Goal: Task Accomplishment & Management: Manage account settings

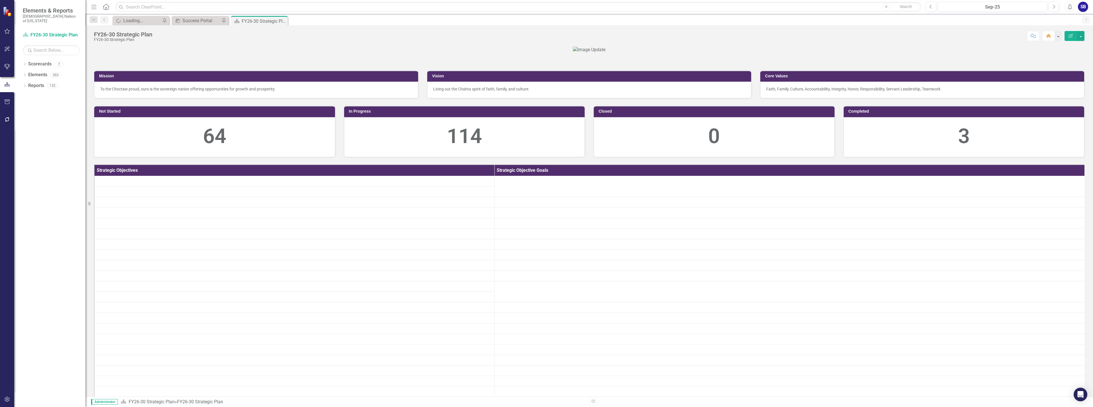
scroll to position [28, 0]
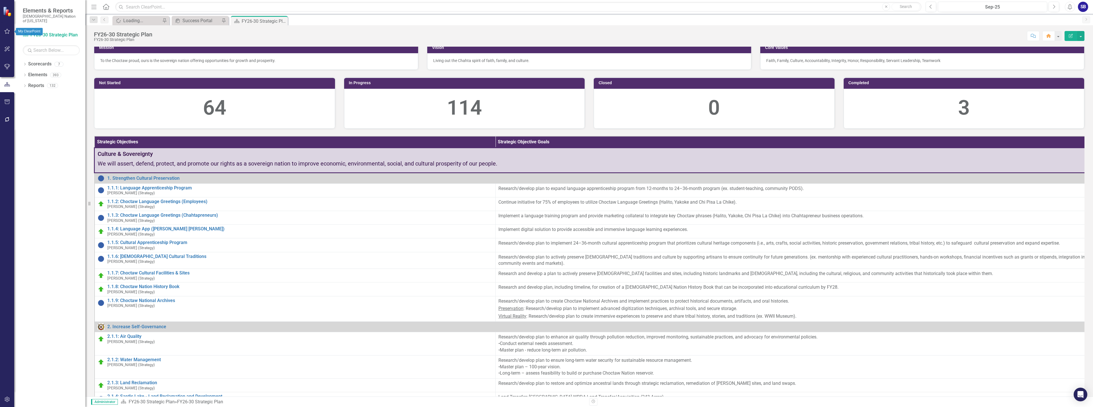
click at [9, 33] on icon "button" at bounding box center [7, 31] width 5 height 5
click at [46, 75] on link "My Favorites" at bounding box center [51, 78] width 57 height 7
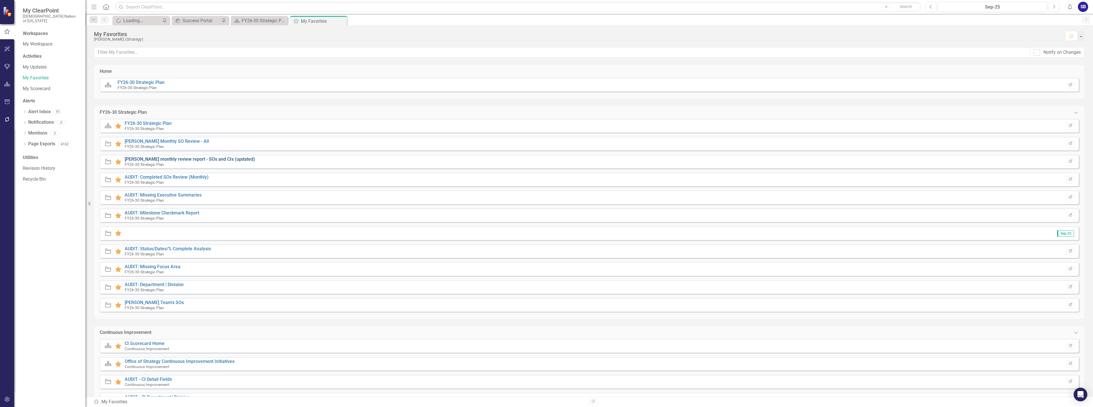
click at [198, 160] on link "[PERSON_NAME] monthly review report - SOs and CIs (updated)" at bounding box center [190, 159] width 130 height 5
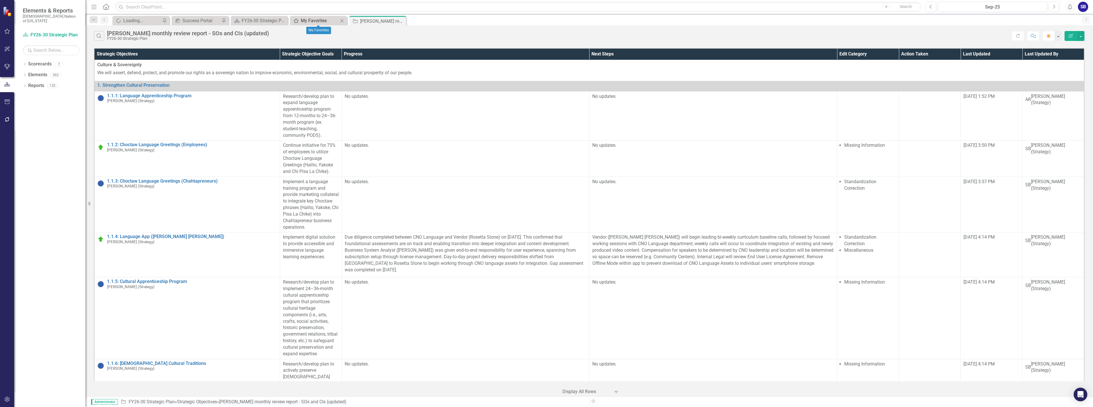
click at [321, 18] on div "My Favorites" at bounding box center [320, 20] width 38 height 7
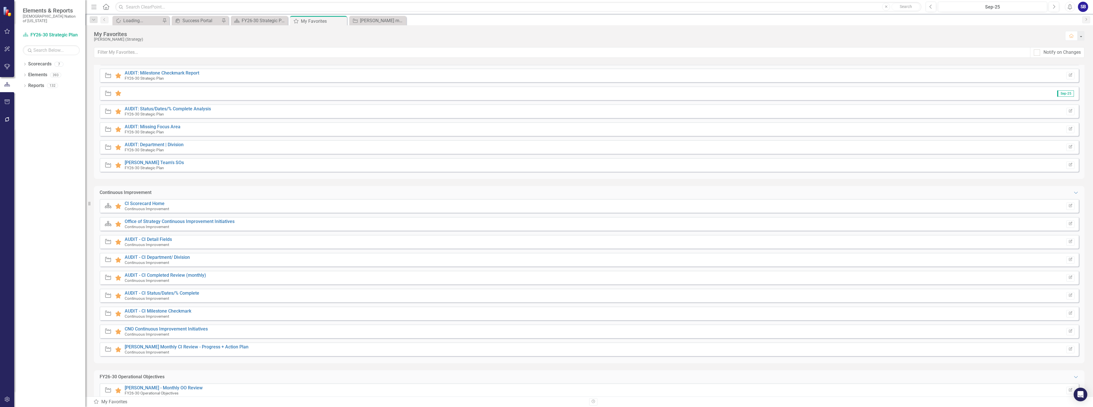
scroll to position [142, 0]
click at [194, 344] on link "[PERSON_NAME] Monthly CI Review - Progress + Action Plan" at bounding box center [187, 344] width 124 height 5
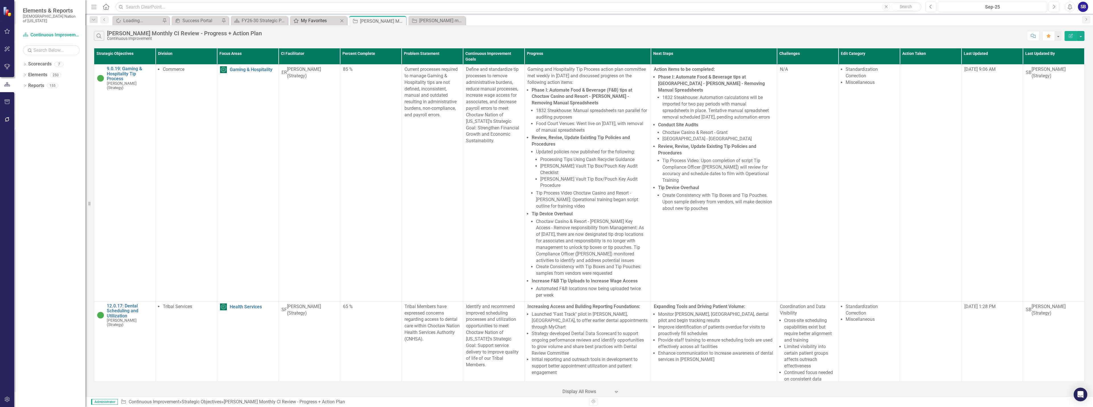
click at [315, 22] on div "My Favorites" at bounding box center [320, 20] width 38 height 7
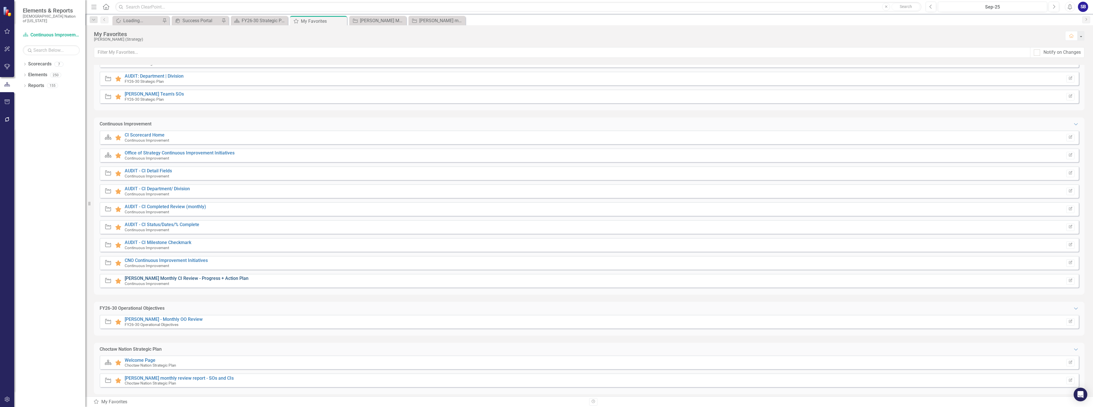
scroll to position [213, 0]
click at [176, 313] on link "Sheridan B. - Monthly OO Review" at bounding box center [164, 314] width 78 height 5
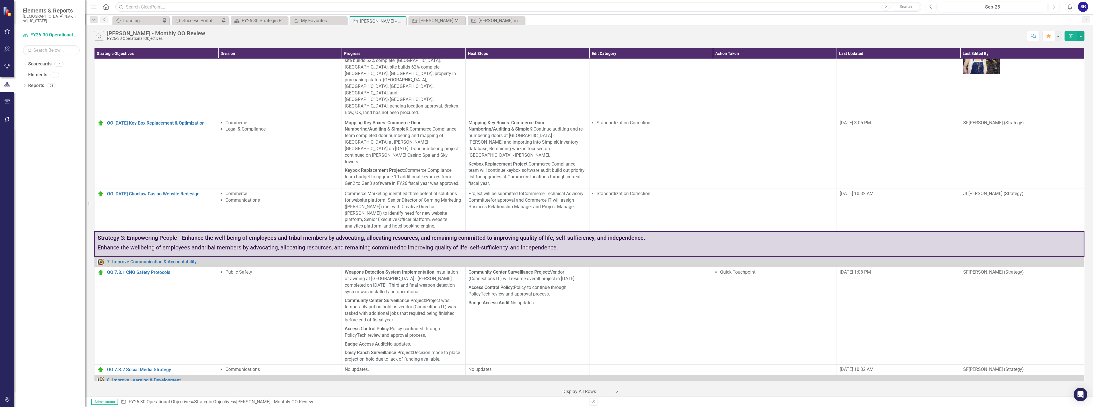
scroll to position [854, 0]
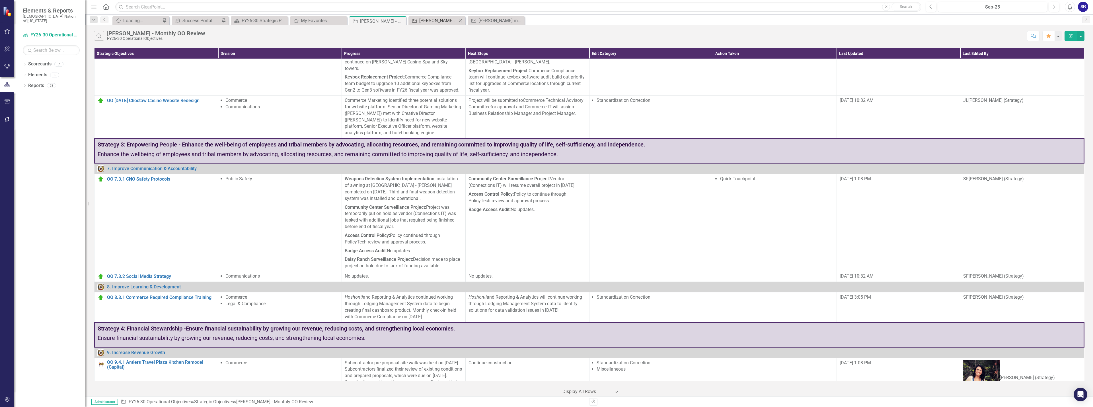
click at [435, 19] on div "Sheridan B. Monthly CI Review - Progress + Action Plan" at bounding box center [438, 20] width 38 height 7
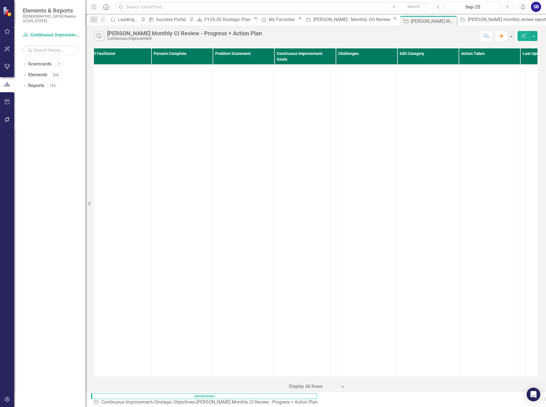
scroll to position [0, 189]
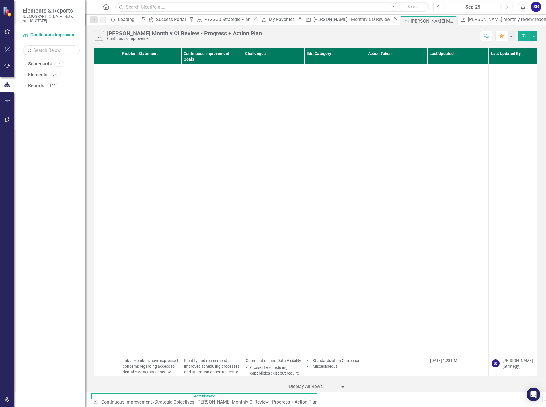
scroll to position [882, 282]
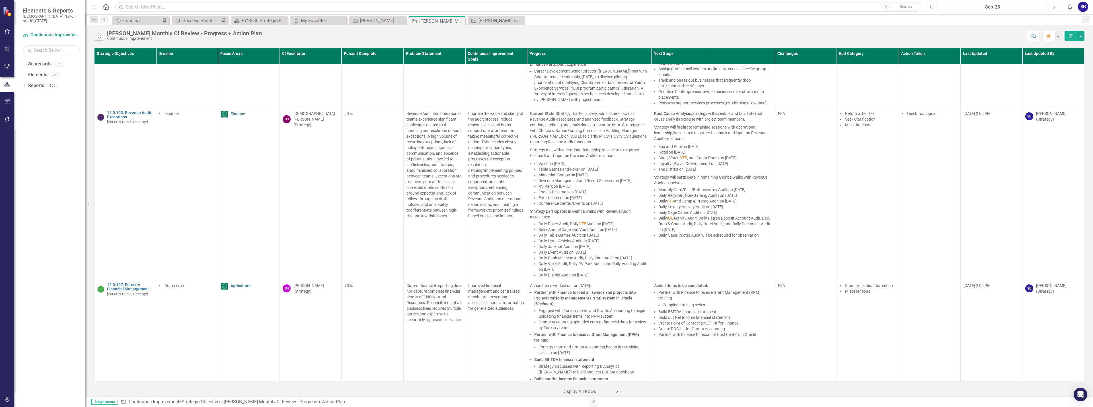
scroll to position [4554, 0]
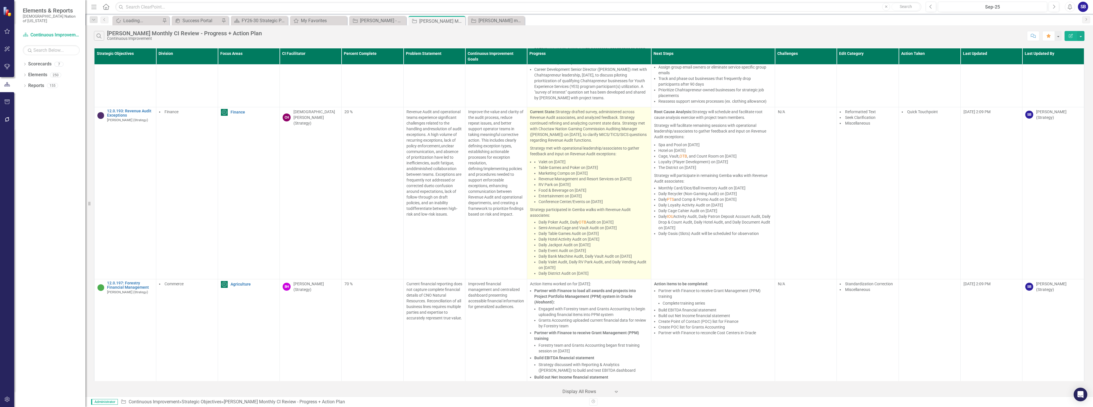
click at [546, 225] on p "Semi-Annual Cage and Vault Audit on [DATE]" at bounding box center [594, 228] width 110 height 6
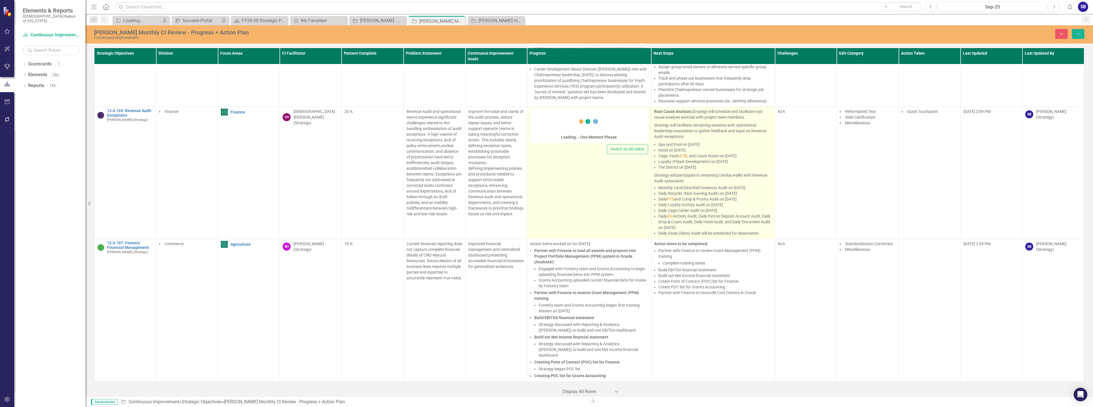
click at [546, 208] on p "Daily Cage Cahier Audit on [DATE]" at bounding box center [715, 211] width 114 height 6
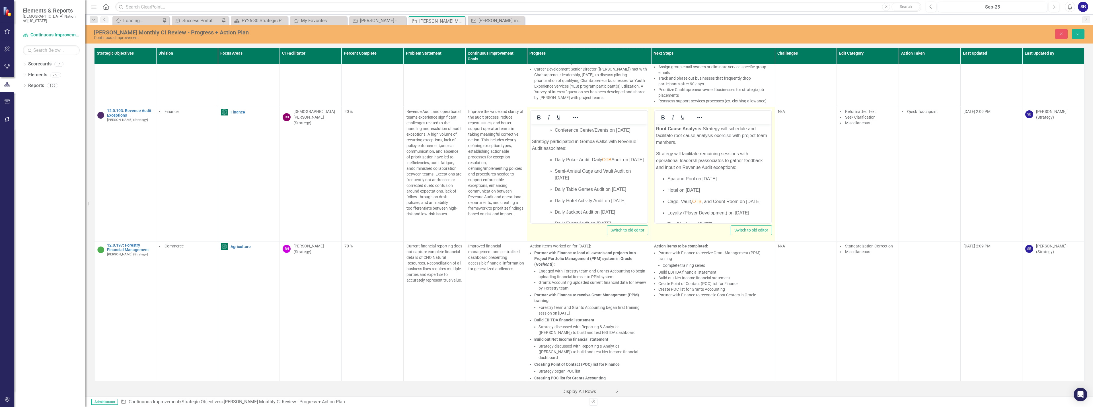
scroll to position [171, 0]
click at [546, 161] on span "OTB" at bounding box center [606, 158] width 9 height 5
click at [546, 169] on p "Daily Poker Audit, Daily Off Track Betting( OTB) Audit on September 8, 2025" at bounding box center [600, 162] width 91 height 14
drag, startPoint x: 569, startPoint y: 173, endPoint x: 546, endPoint y: 172, distance: 23.1
click at [546, 172] on ul "Daily Poker Audit, Daily Off Track Betting ( OTB) Audit on September 8, 2025 Se…" at bounding box center [594, 217] width 103 height 125
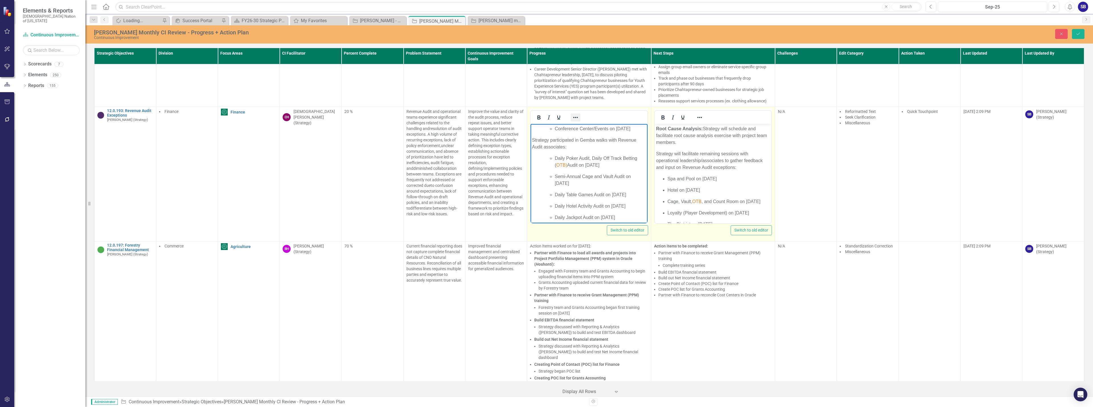
click at [546, 114] on icon "Reveal or hide additional toolbar items" at bounding box center [575, 117] width 7 height 7
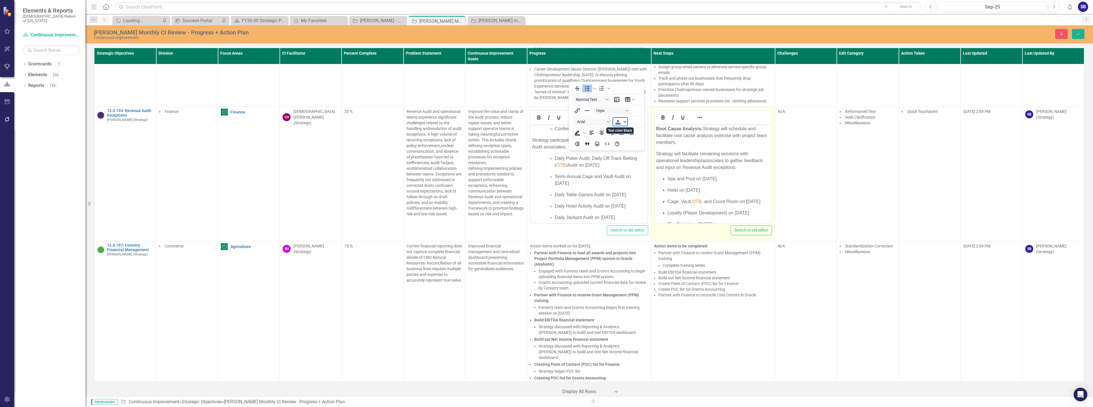
click at [546, 122] on icon "Text color Black" at bounding box center [625, 121] width 3 height 3
click at [546, 166] on icon "Remove color" at bounding box center [634, 164] width 5 height 5
click at [546, 114] on icon "Reveal or hide additional toolbar items" at bounding box center [575, 117] width 7 height 7
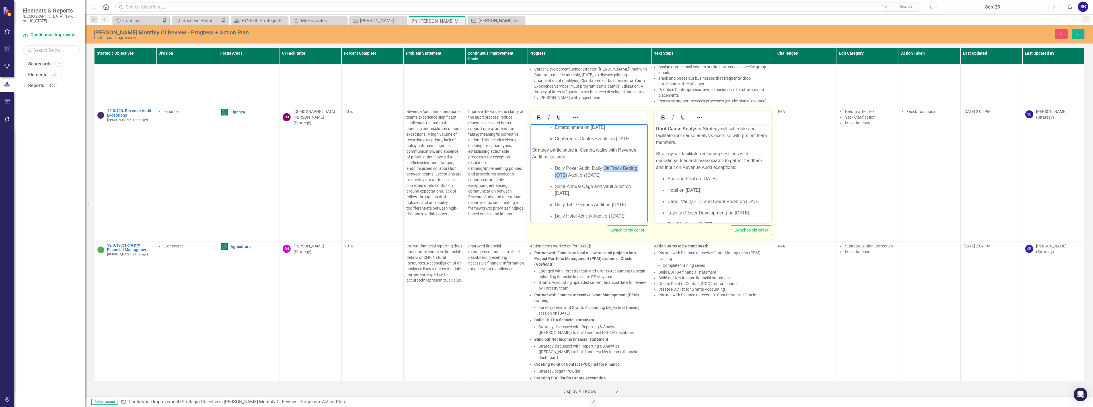
drag, startPoint x: 604, startPoint y: 174, endPoint x: 567, endPoint y: 182, distance: 37.4
click at [546, 179] on p "Daily Poker Audit, Daily Off Track Betting ( OTB) Audit on September 8, 2025" at bounding box center [600, 172] width 91 height 14
copy p "Off Track Betting ( OTB)"
click at [546, 179] on p "Daily Poker Audit, Daily Off Track Betting ( OTB) Audit on September 8, 2025" at bounding box center [600, 172] width 91 height 14
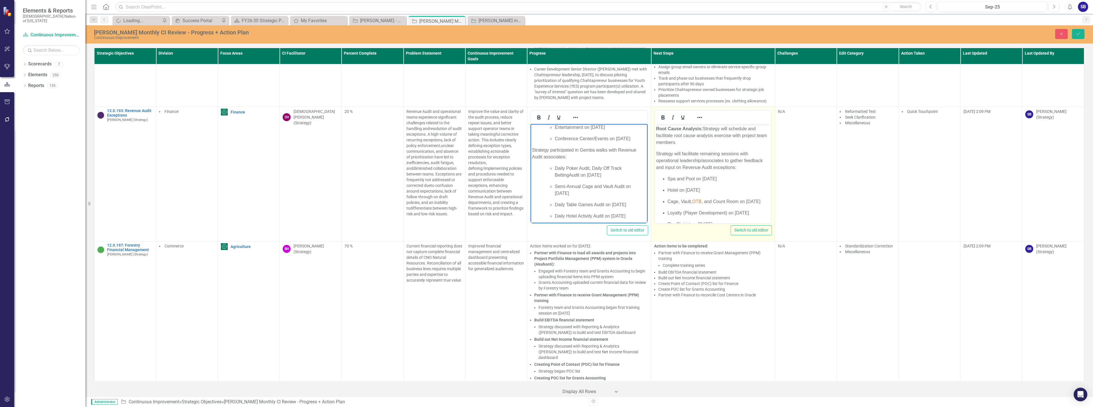
click at [546, 204] on span "OTB" at bounding box center [696, 201] width 9 height 5
paste body "Rich Text Area. Press ALT-0 for help."
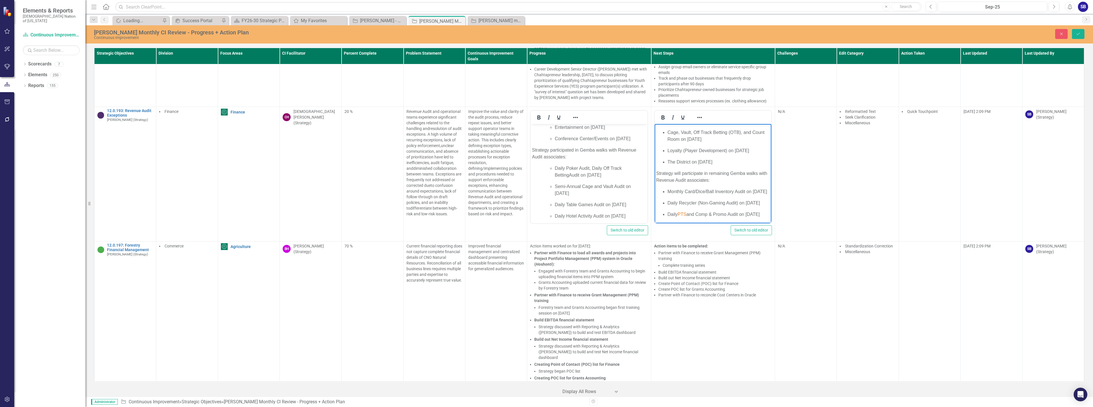
scroll to position [34, 0]
click at [546, 168] on p "Cage, Vault, Off Track Betting (OTB), and Count Room on October 14, 2025" at bounding box center [718, 171] width 103 height 14
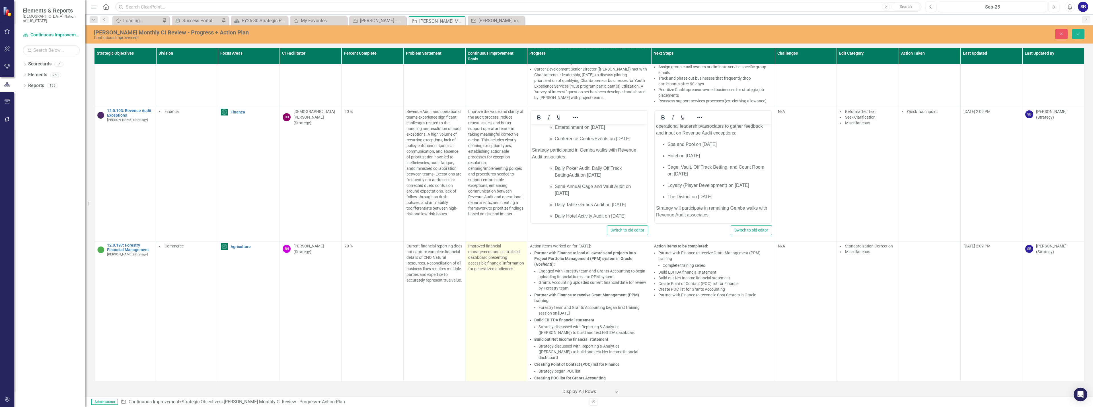
click at [499, 326] on td "Improved financial management and centralized dashboard presenting accessible f…" at bounding box center [496, 316] width 62 height 149
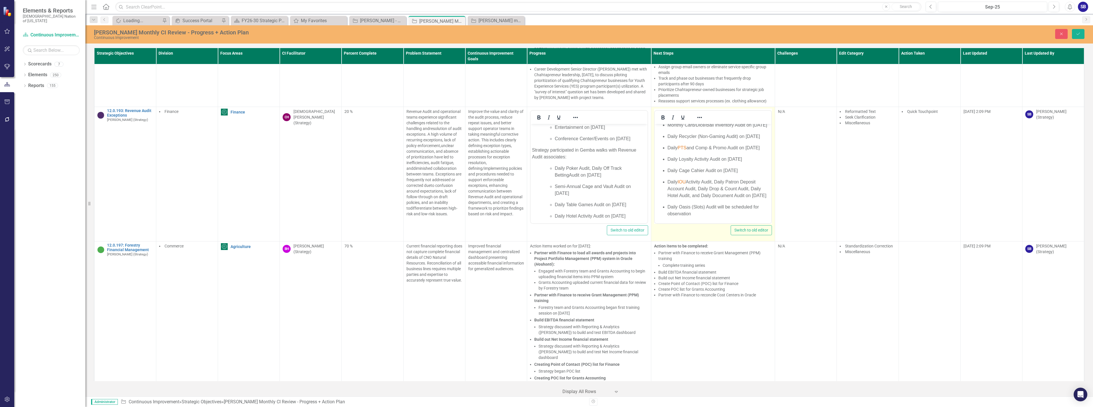
scroll to position [148, 0]
click at [546, 150] on span "PTS" at bounding box center [681, 147] width 9 height 5
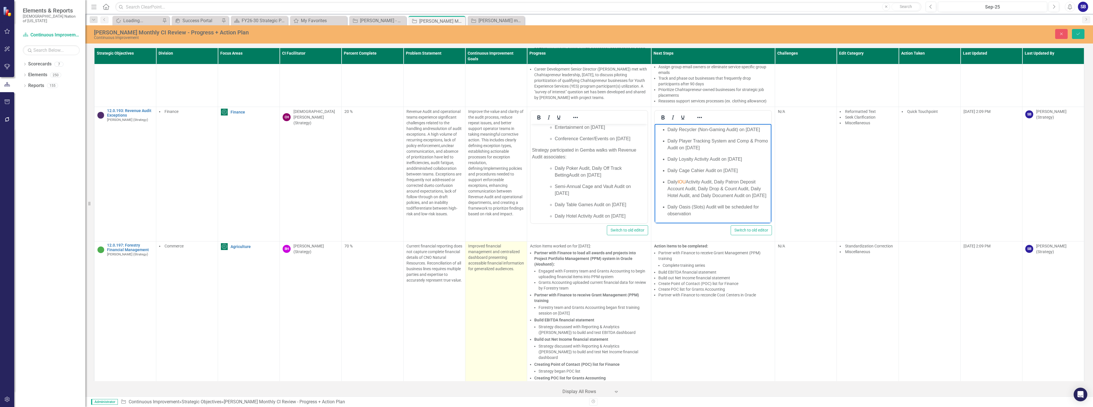
click at [508, 292] on td "Improved financial management and centralized dashboard presenting accessible f…" at bounding box center [496, 316] width 62 height 149
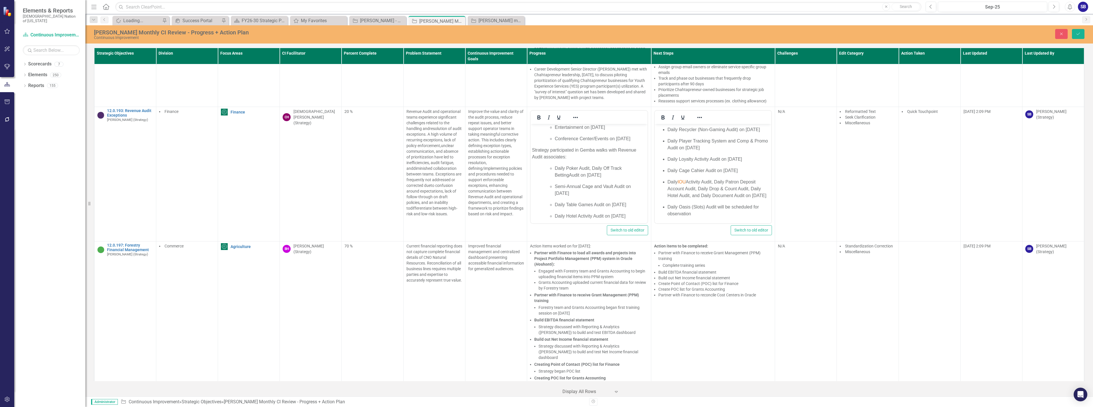
click at [546, 184] on span "IOU" at bounding box center [681, 182] width 8 height 5
drag, startPoint x: 736, startPoint y: 205, endPoint x: 679, endPoint y: 203, distance: 57.0
click at [546, 179] on span "marker credit owed by guest," at bounding box center [706, 176] width 58 height 5
click at [546, 114] on icon "Reveal or hide additional toolbar items" at bounding box center [699, 117] width 7 height 7
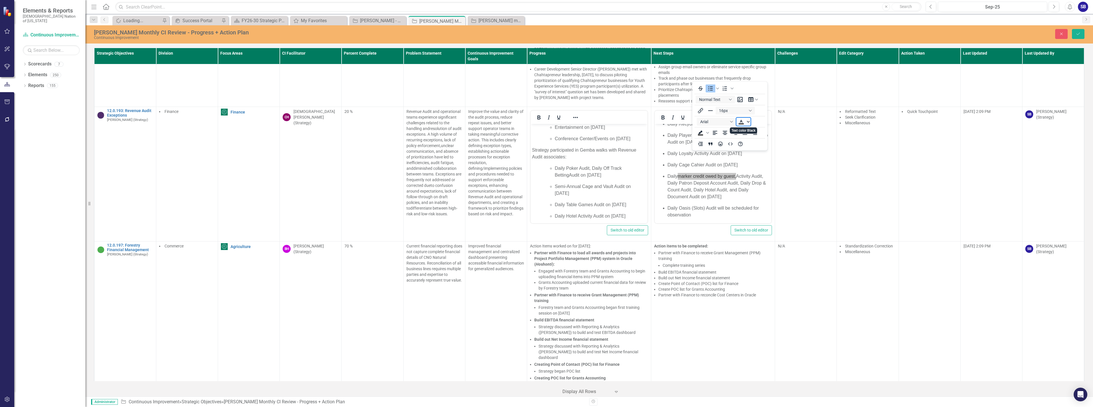
click at [546, 123] on icon "Text color Black" at bounding box center [748, 121] width 3 height 3
click at [546, 166] on icon "Remove color" at bounding box center [757, 164] width 5 height 5
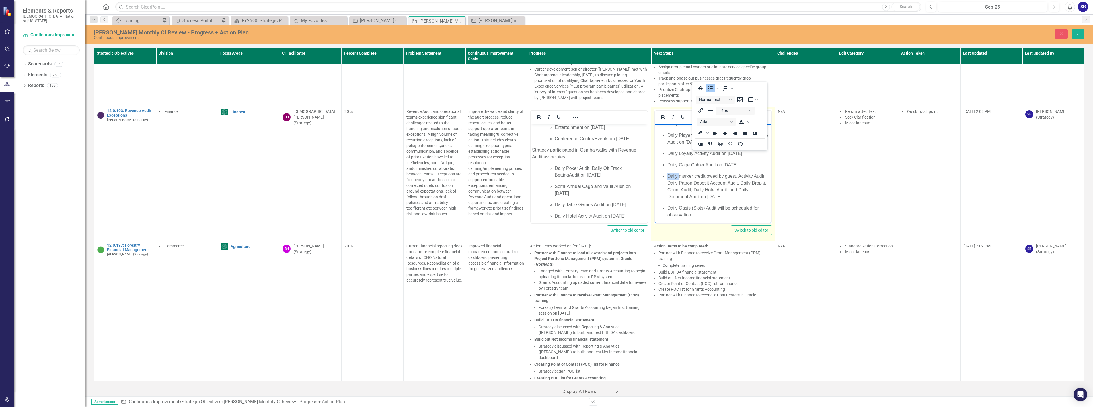
click at [546, 114] on icon "Reveal or hide additional toolbar items" at bounding box center [699, 117] width 7 height 7
click at [546, 35] on icon "Save" at bounding box center [1078, 34] width 5 height 4
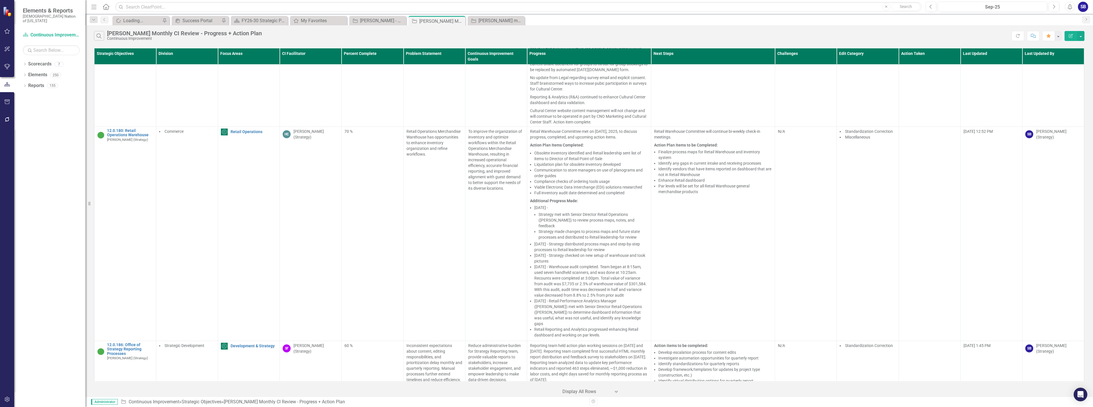
scroll to position [3928, 0]
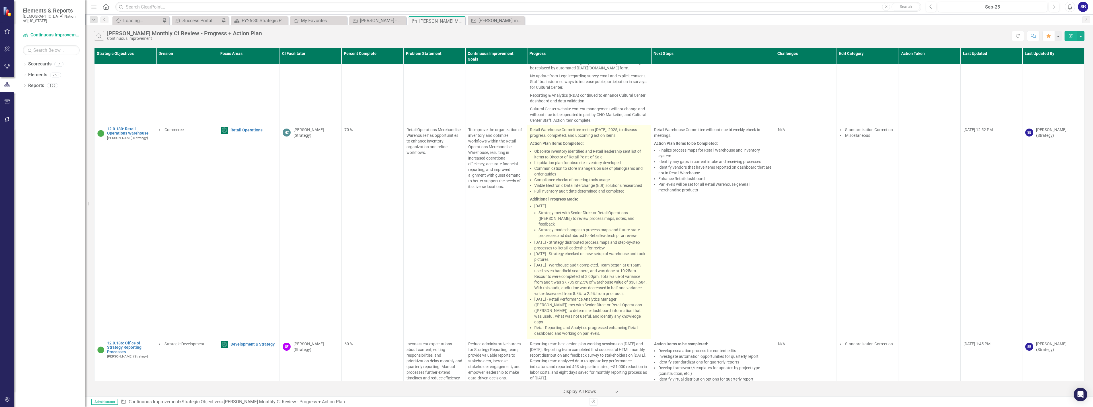
click at [546, 203] on li "September 3, 2025 - Strategy met with Senior Director Retail Operations (Icy Co…" at bounding box center [591, 220] width 114 height 35
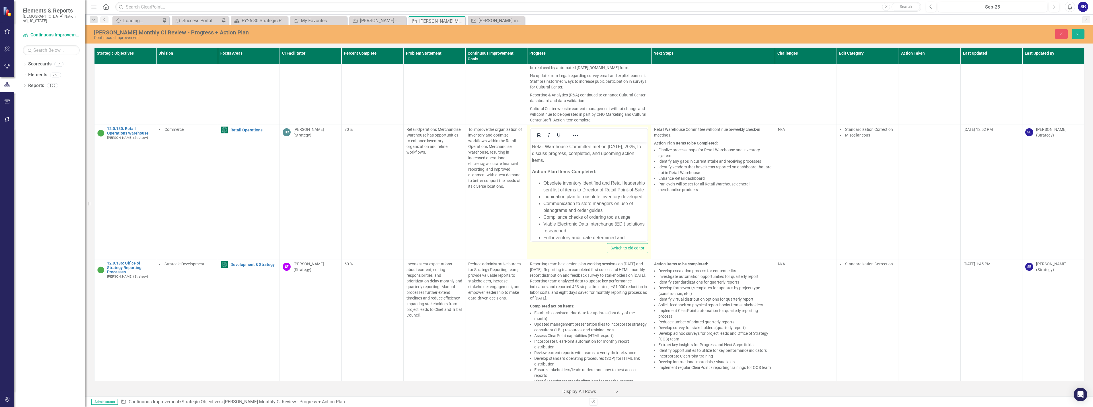
scroll to position [0, 0]
click at [546, 147] on p "Retail Warehouse Committee met on September 9, 23, 2025, to discuss progress, c…" at bounding box center [589, 153] width 114 height 20
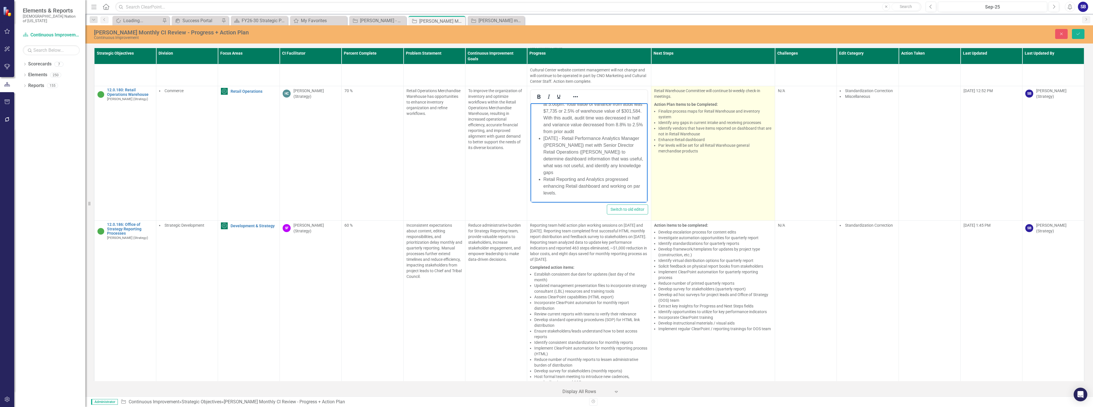
scroll to position [3957, 0]
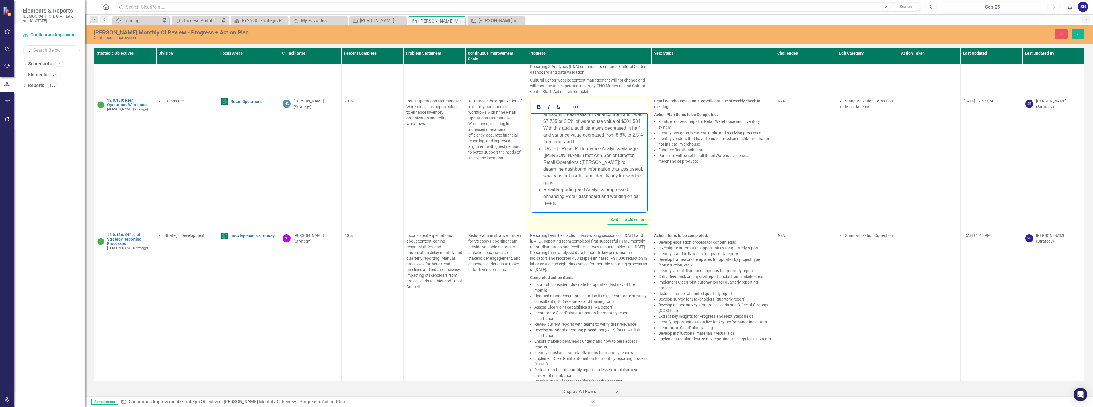
click at [546, 204] on li "Retail Reporting and Analytics progressed enhancing Retail dashboard and workin…" at bounding box center [594, 196] width 103 height 20
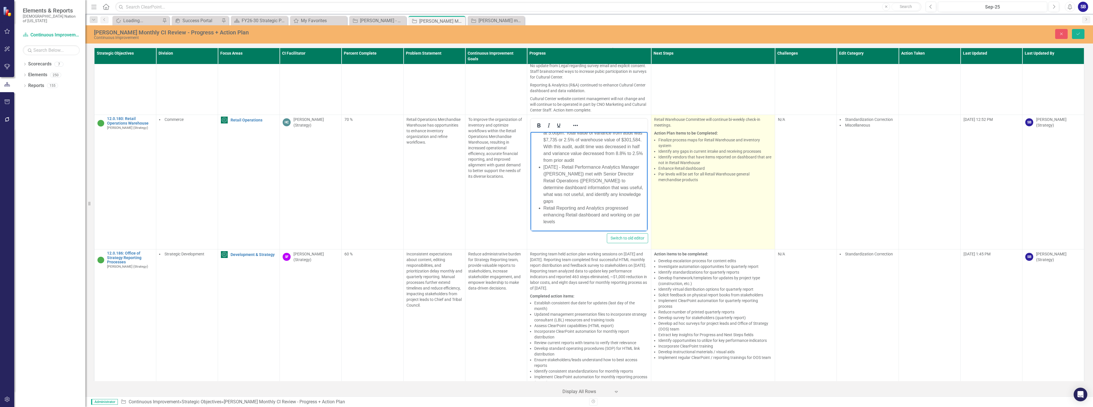
scroll to position [3928, 0]
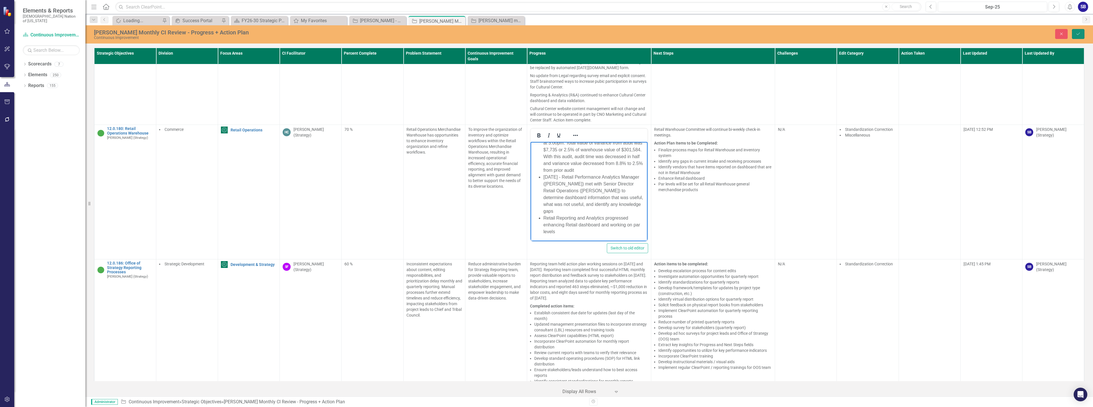
click at [546, 36] on button "Save" at bounding box center [1078, 34] width 13 height 10
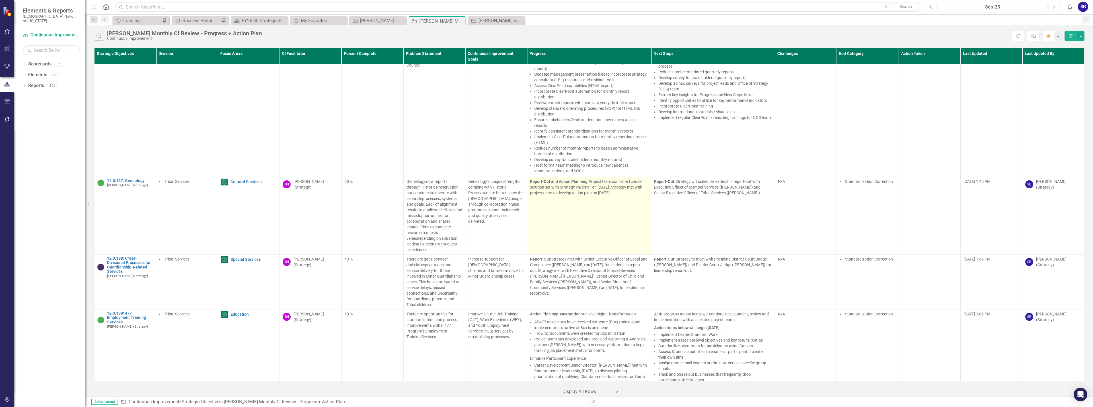
scroll to position [4298, 0]
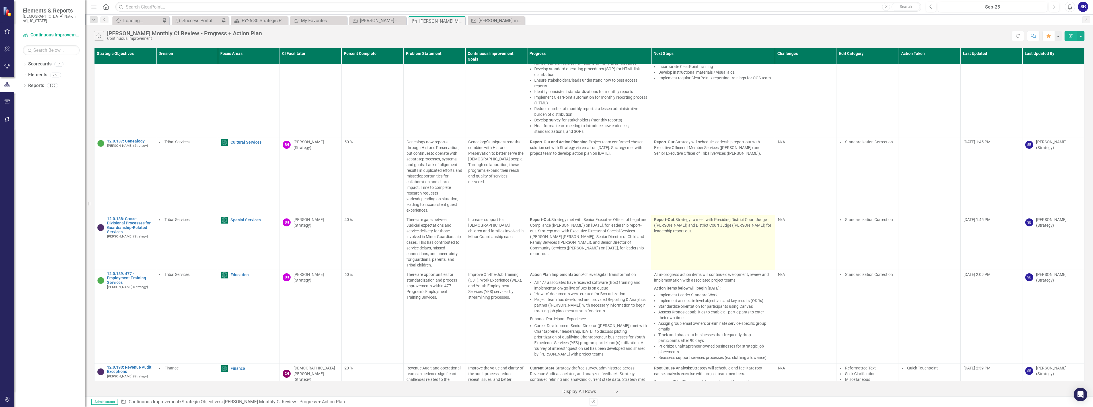
click at [546, 217] on p "Report-Out: Strategy to meet with Presiding District Court Judge (Amy Pierce) a…" at bounding box center [713, 225] width 118 height 17
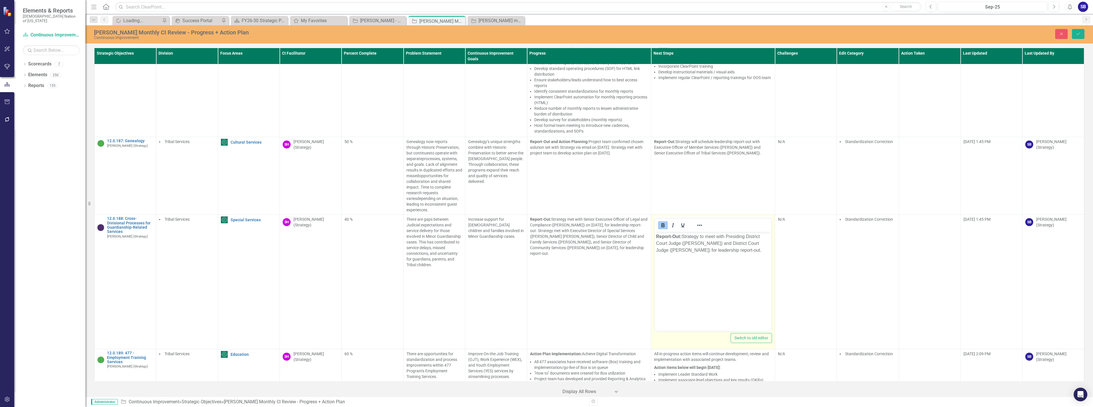
scroll to position [0, 0]
click at [546, 238] on p "Report-Out: Strategy to meet with Presiding District Court Judge (Amy Pierce) a…" at bounding box center [713, 243] width 114 height 20
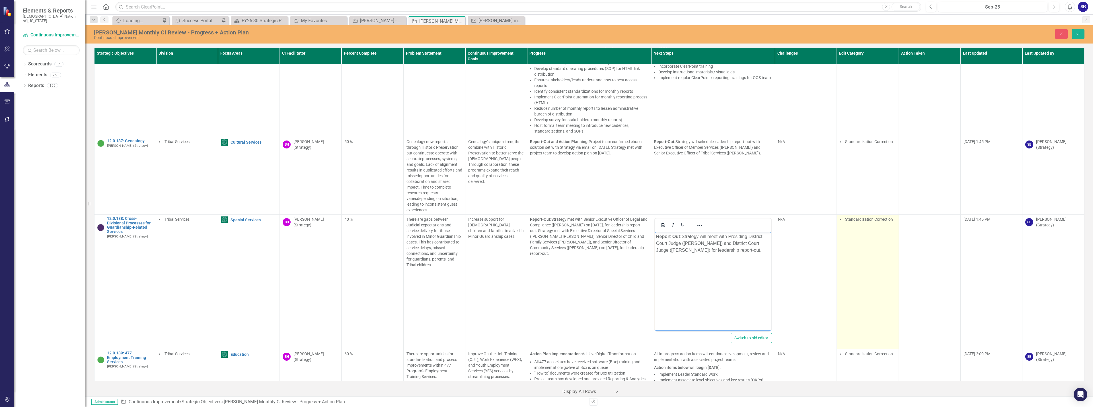
click at [546, 215] on td "Standardization Correction" at bounding box center [868, 282] width 62 height 135
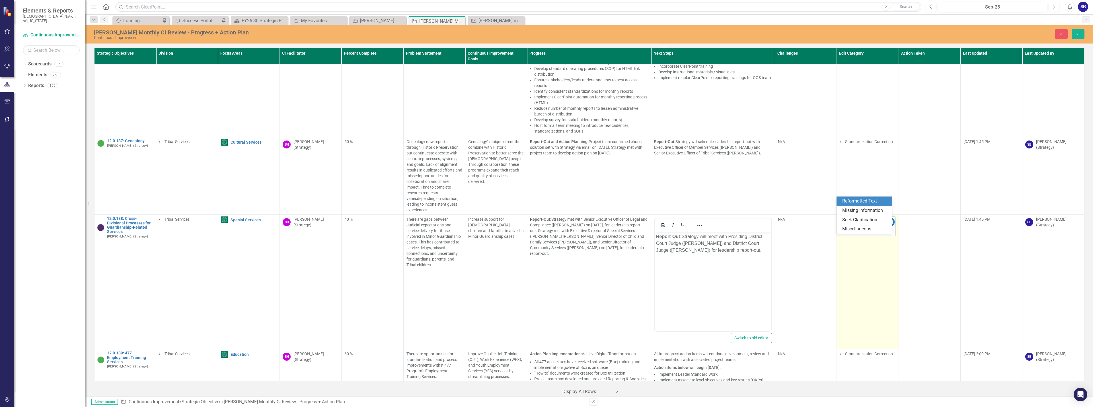
click at [546, 228] on div at bounding box center [867, 232] width 53 height 8
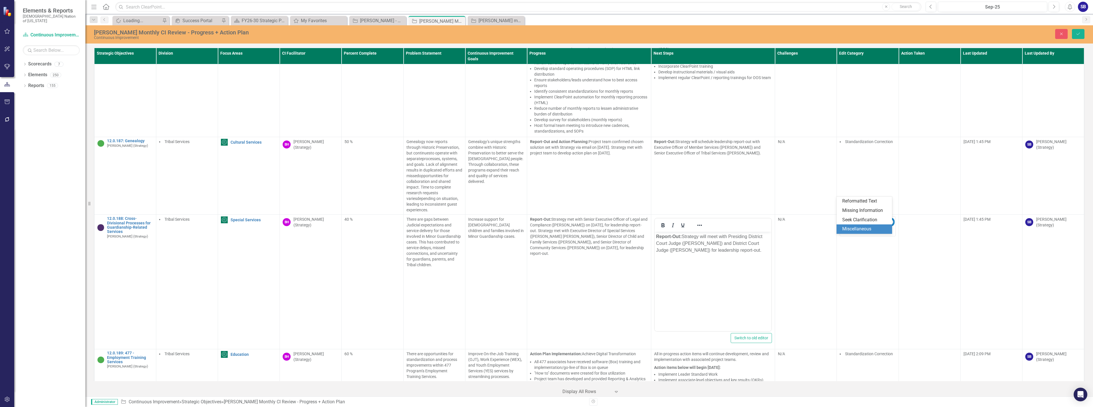
click at [546, 230] on div "Miscellaneous" at bounding box center [865, 229] width 46 height 7
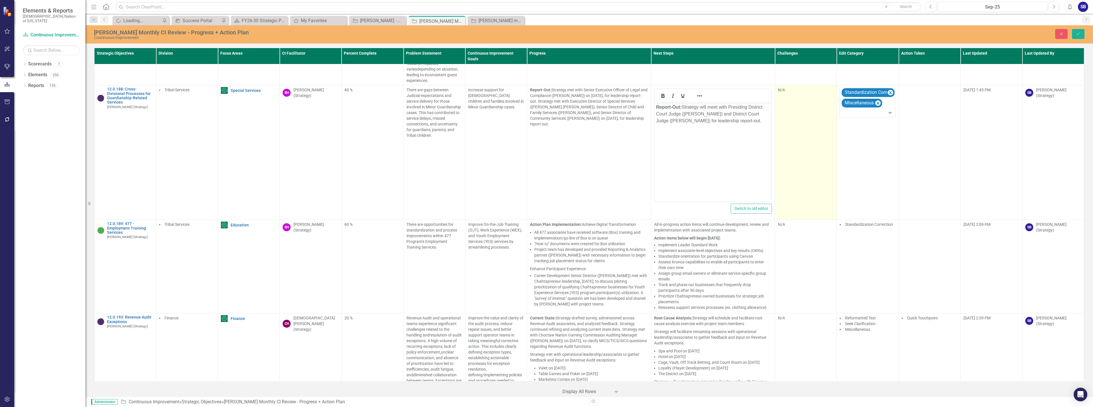
scroll to position [4469, 0]
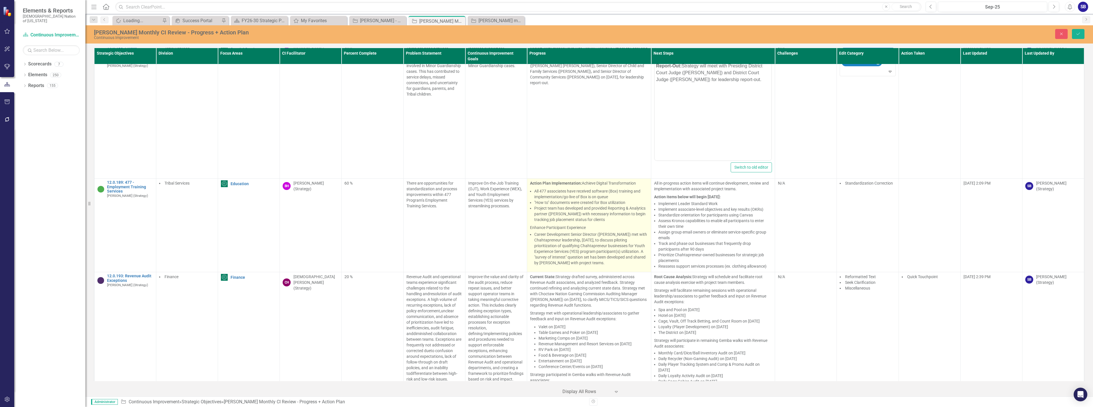
click at [546, 206] on li "Project team has developed and provided Reporting & Analytics partner (Angela C…" at bounding box center [591, 214] width 114 height 17
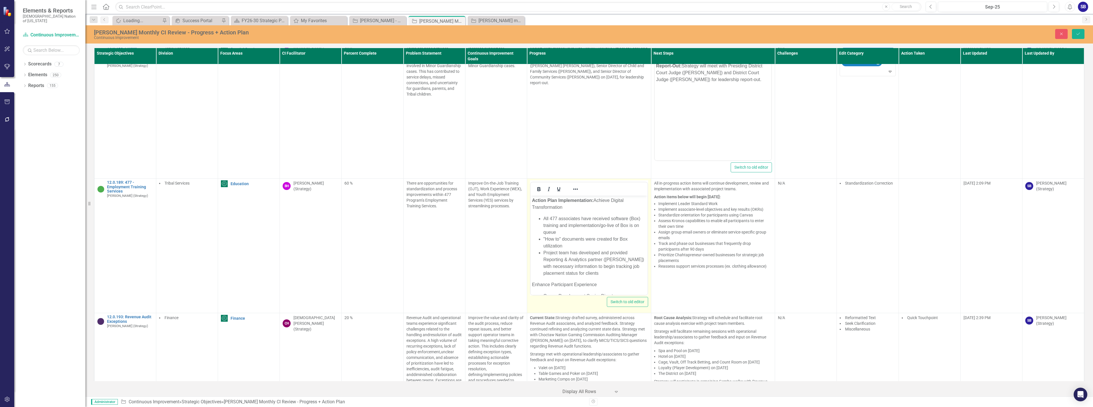
scroll to position [0, 0]
click at [546, 217] on li "All 477 associates have received software (Box) training and implementation/go-…" at bounding box center [594, 225] width 103 height 20
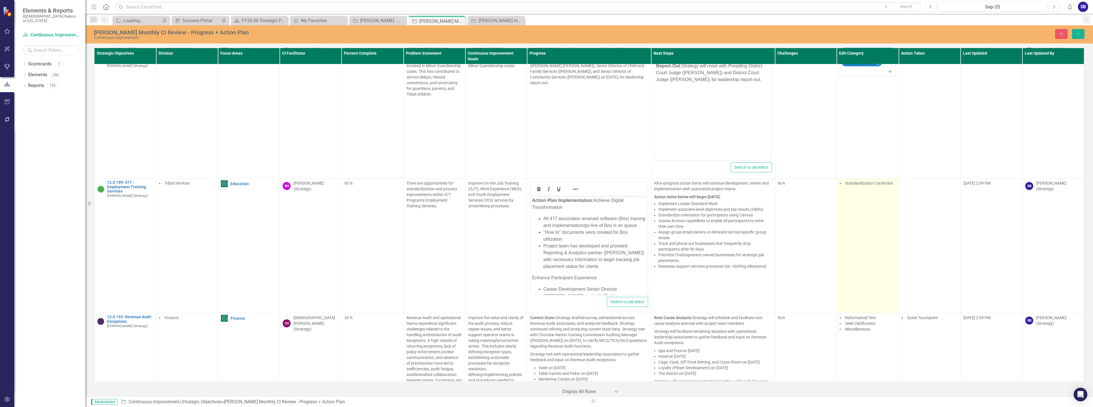
click at [546, 179] on td "Standardization Correction" at bounding box center [868, 246] width 62 height 135
click at [546, 192] on div at bounding box center [867, 196] width 53 height 8
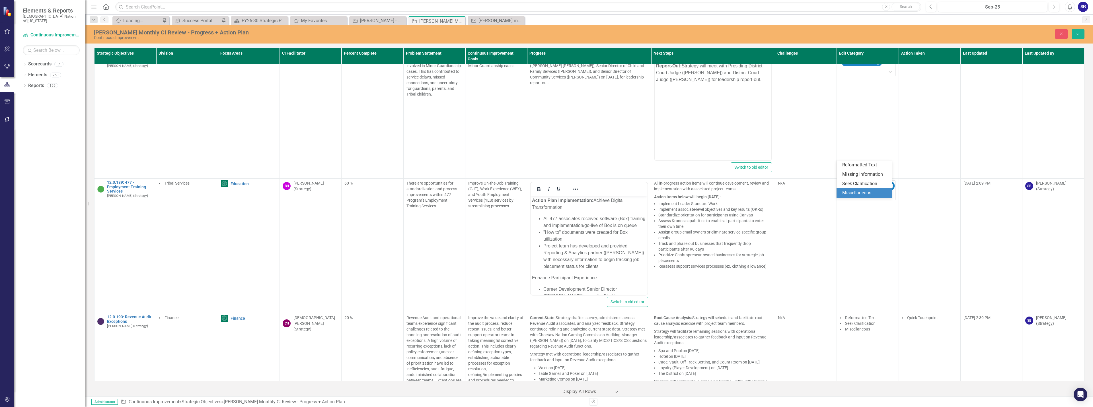
click at [546, 190] on div "Miscellaneous" at bounding box center [865, 193] width 46 height 7
click at [546, 253] on li "Project team has developed and provided Reporting & Analytics partner (Angela C…" at bounding box center [594, 256] width 103 height 27
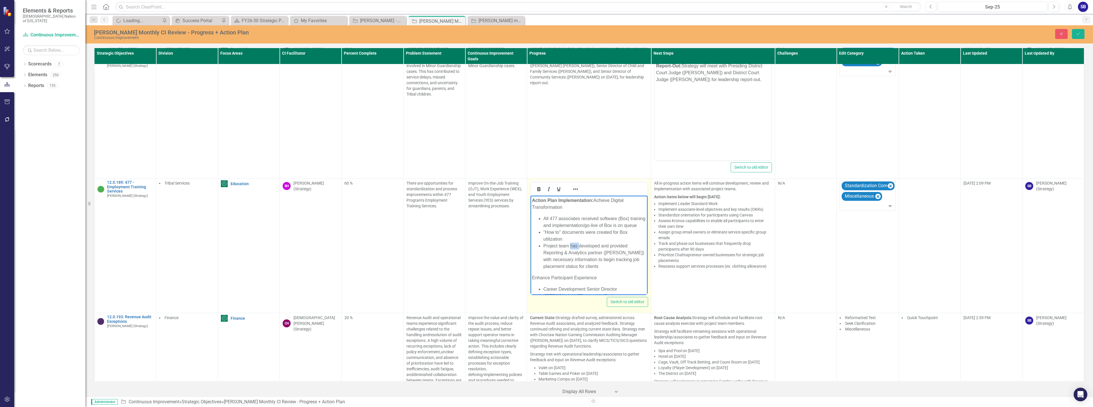
click at [546, 253] on li "Project team has developed and provided Reporting & Analytics partner (Angela C…" at bounding box center [594, 256] width 103 height 27
drag, startPoint x: 601, startPoint y: 219, endPoint x: 1046, endPoint y: 372, distance: 469.8
click at [531, 216] on html "Action Plan Implementation: Achieve Digital Transformation All 477 associates r…" at bounding box center [589, 219] width 117 height 151
click at [541, 185] on button "Bold" at bounding box center [539, 189] width 10 height 8
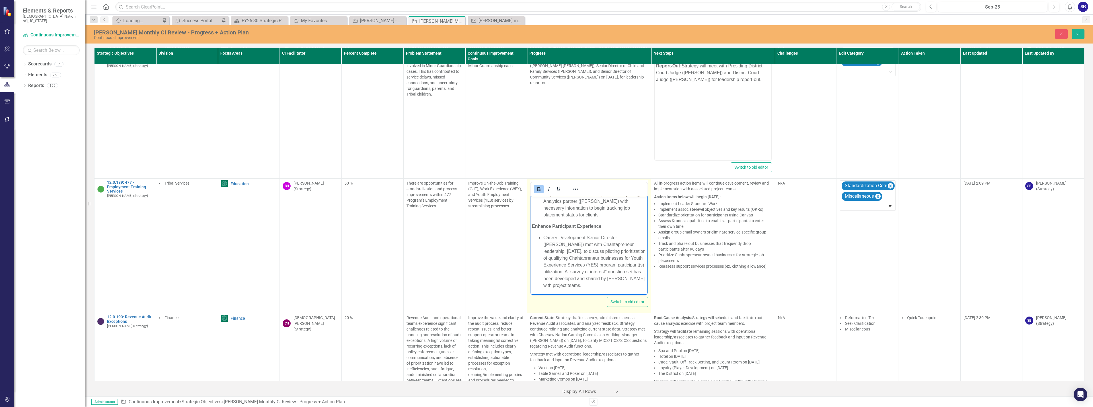
click at [546, 223] on p "Enhance Participant Experience" at bounding box center [589, 226] width 114 height 7
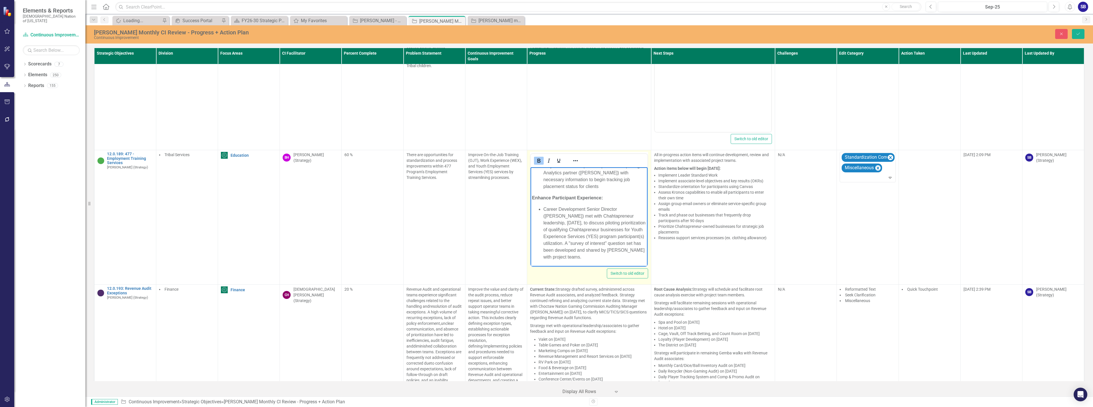
click at [546, 237] on li "Career Development Senior Director (Robin Counce) met with Chahtapreneur leader…" at bounding box center [594, 233] width 103 height 55
click at [546, 258] on li "Career Development Senior Director (Robin Counce) met with Chahtapreneur leader…" at bounding box center [594, 233] width 103 height 55
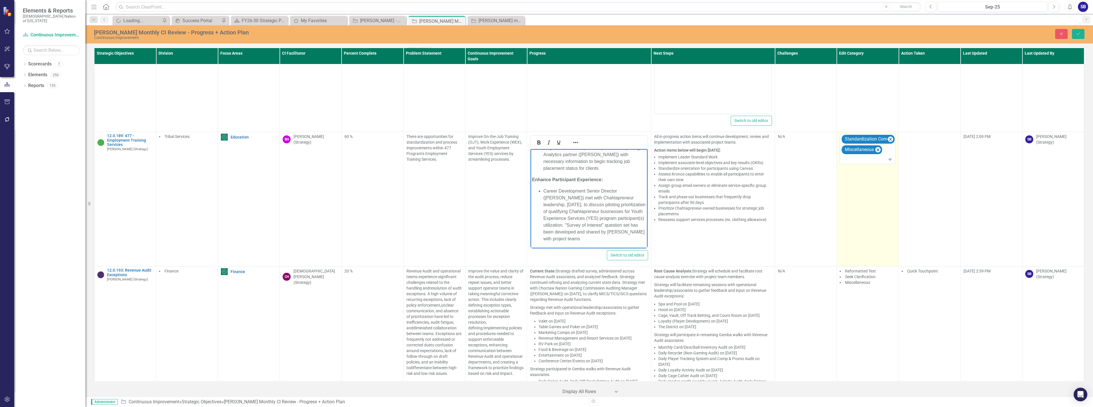
scroll to position [4526, 0]
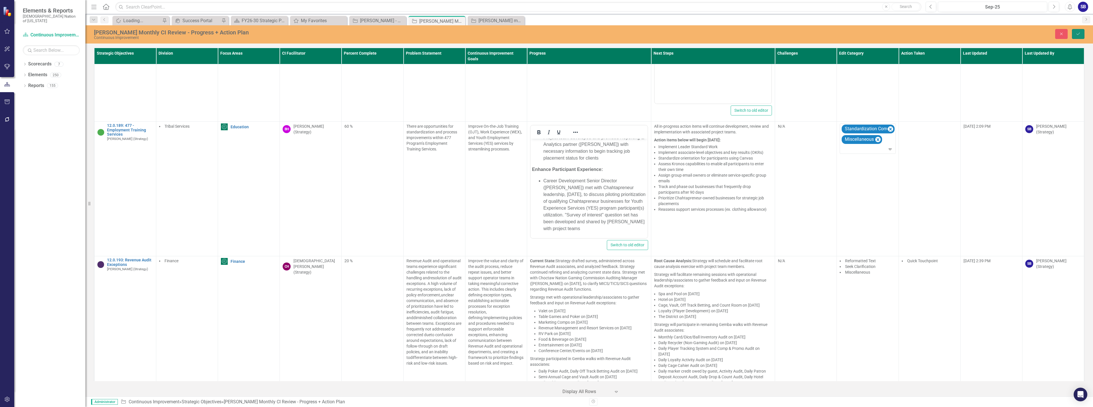
click at [546, 35] on button "Save" at bounding box center [1078, 34] width 13 height 10
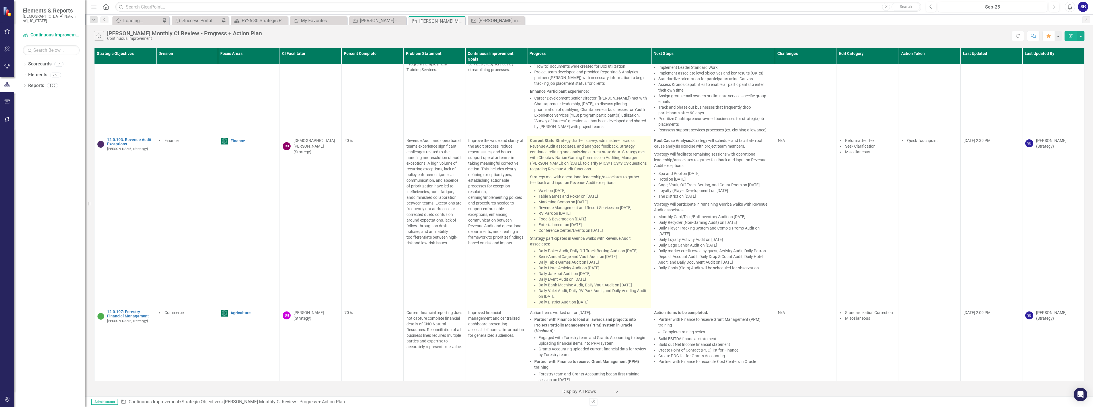
click at [546, 248] on p "Daily Poker Audit, Daily Off Track Betting Audit on September 8, 2025" at bounding box center [594, 251] width 110 height 6
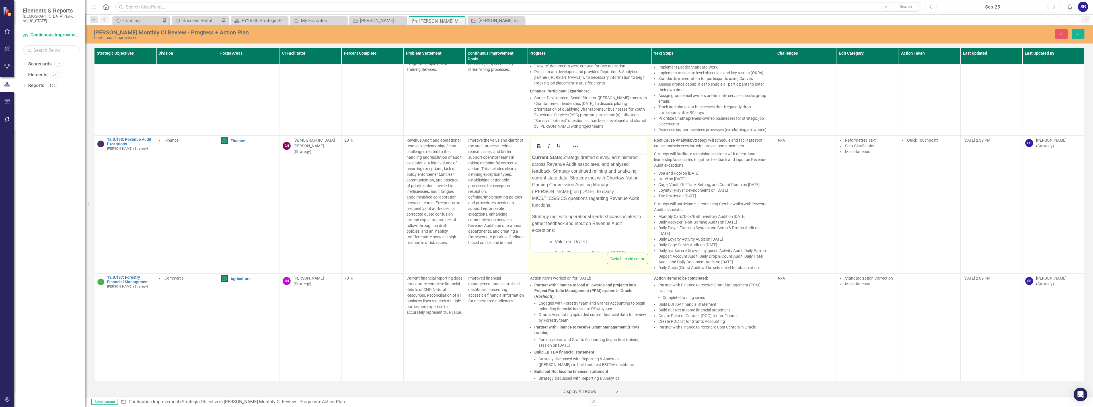
scroll to position [0, 0]
click at [546, 194] on p "Current State: Strategy drafted survey, administered across Revenue Audit assoc…" at bounding box center [589, 181] width 114 height 55
click at [546, 231] on p "Strategy met with operational leadership/associates to gather feedback and inpu…" at bounding box center [589, 223] width 114 height 20
click at [546, 193] on p "Current State: Strategy drafted survey, administered across Revenue Audit assoc…" at bounding box center [589, 181] width 114 height 55
click at [546, 199] on p "Current State: Strategy drafted survey, administered across Revenue Audit assoc…" at bounding box center [589, 184] width 114 height 61
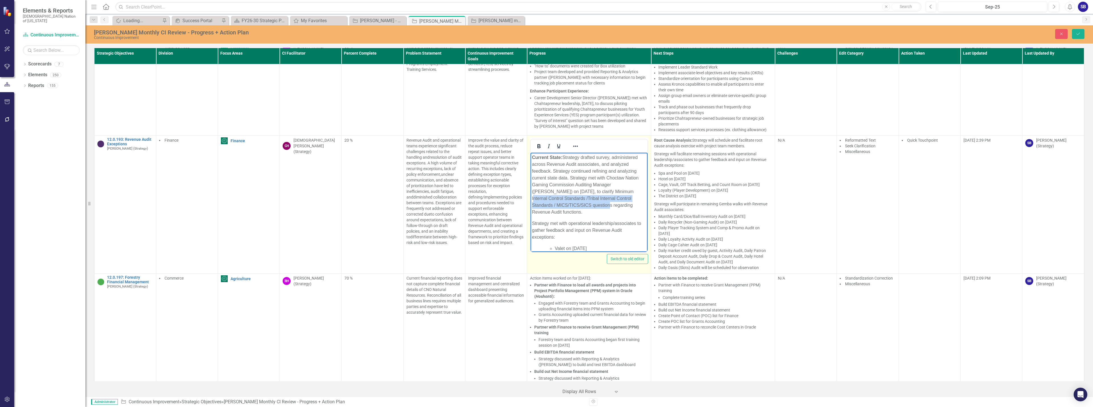
drag, startPoint x: 598, startPoint y: 192, endPoint x: 567, endPoint y: 208, distance: 35.8
click at [546, 208] on p "Current State: Strategy drafted survey, administered across Revenue Audit assoc…" at bounding box center [589, 184] width 114 height 61
copy p "Minimum Internal Control Standards /Tribal Internal Control Standards / MICS/TI…"
click at [546, 179] on p "Current State: Strategy drafted survey, administered across Revenue Audit assoc…" at bounding box center [589, 165] width 114 height 61
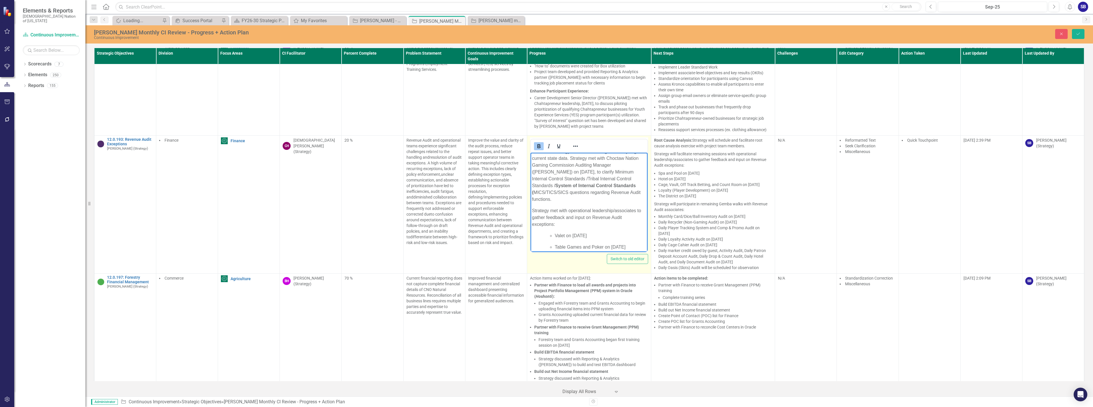
click at [546, 192] on p "Current State: Strategy drafted survey, administered across Revenue Audit assoc…" at bounding box center [589, 169] width 114 height 68
drag, startPoint x: 533, startPoint y: 193, endPoint x: 530, endPoint y: 185, distance: 8.0
click at [531, 185] on html "Current State: Strategy drafted survey, administered across Revenue Audit assoc…" at bounding box center [589, 306] width 117 height 347
click at [538, 144] on icon "Bold" at bounding box center [538, 146] width 3 height 4
click at [546, 186] on p "Current State: Strategy drafted survey, administered across Revenue Audit assoc…" at bounding box center [589, 169] width 114 height 68
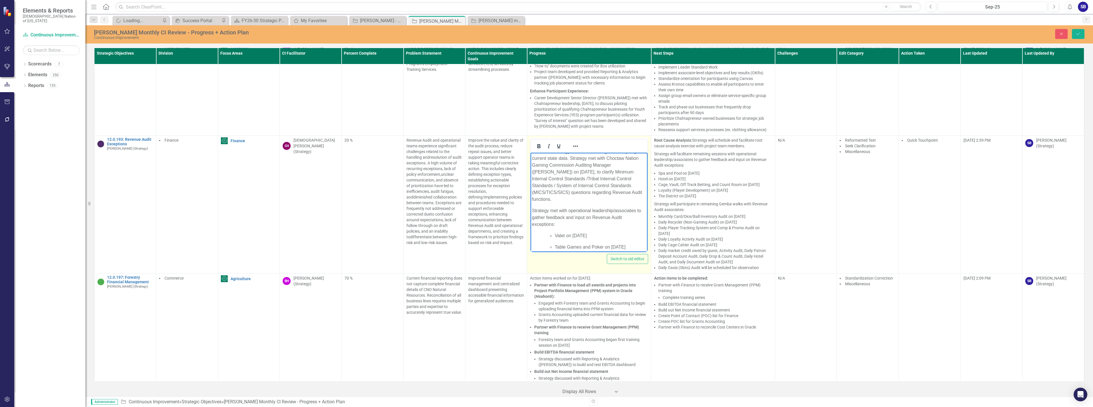
click at [546, 196] on p "Current State: Strategy drafted survey, administered across Revenue Audit assoc…" at bounding box center [589, 169] width 114 height 68
click at [546, 213] on p "Strategy met with operational leadership/associates to gather feedback and inpu…" at bounding box center [589, 218] width 114 height 20
click at [546, 212] on p "Conference Center/Events on September 30, 2025" at bounding box center [600, 208] width 91 height 7
click at [546, 212] on p "Conference Center / Events on September 30, 2025" at bounding box center [600, 208] width 91 height 7
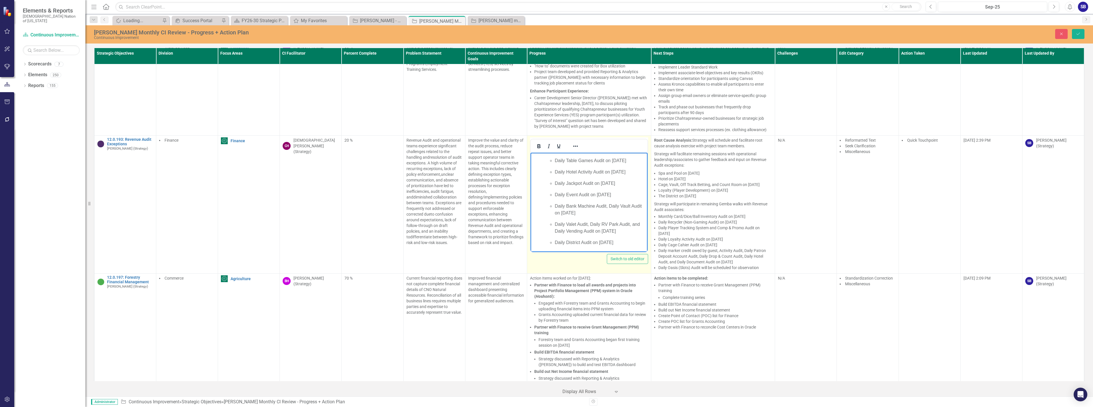
scroll to position [276, 0]
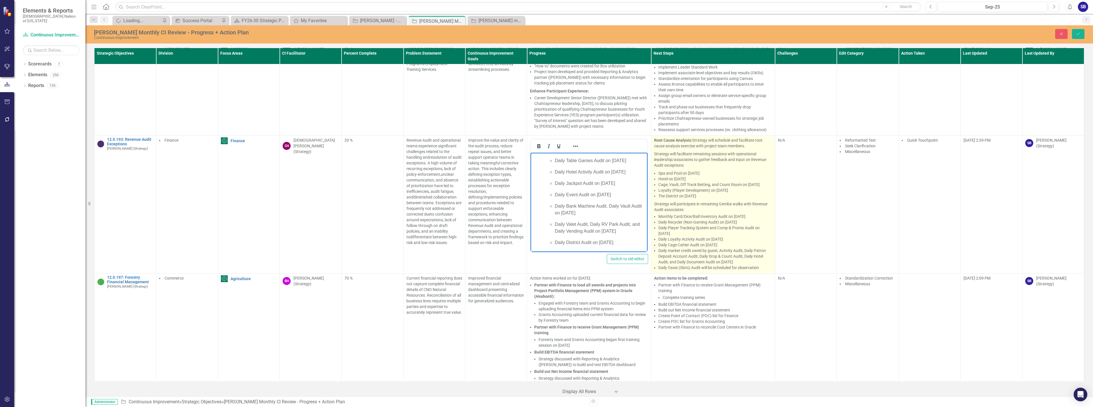
click at [546, 200] on p "Strategy will participate in remaining Gemba walks with Revenue Audit associate…" at bounding box center [713, 206] width 118 height 13
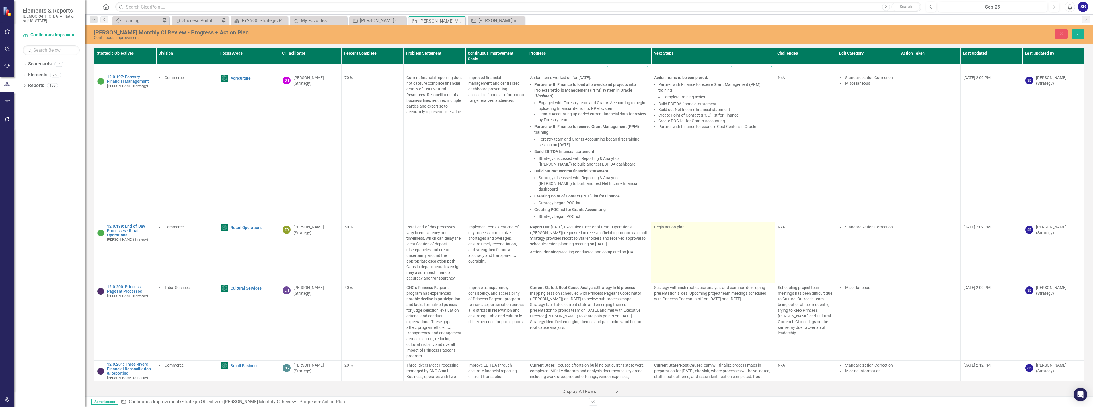
scroll to position [4753, 0]
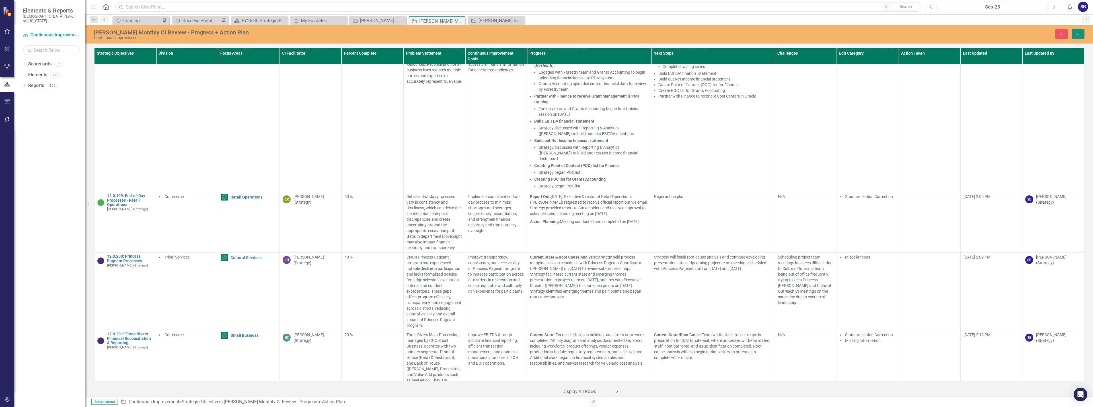
click at [546, 33] on icon "Save" at bounding box center [1078, 34] width 5 height 4
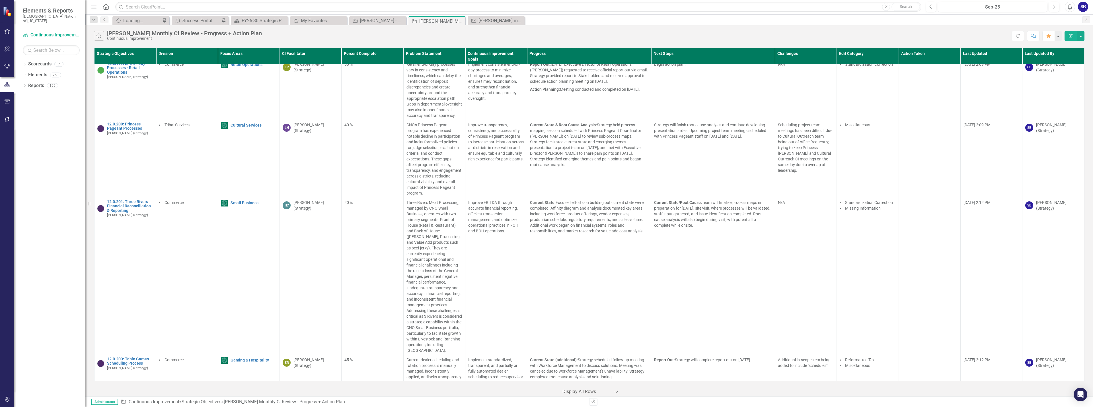
scroll to position [4936, 0]
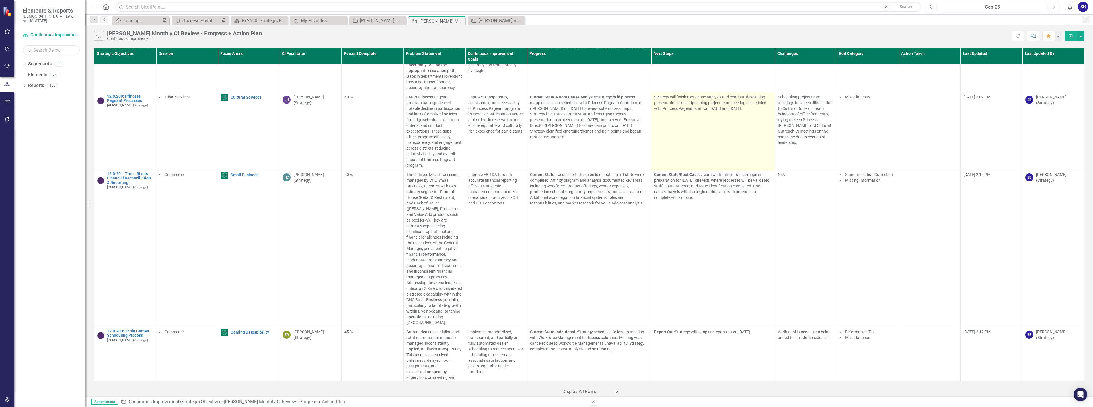
scroll to position [4964, 0]
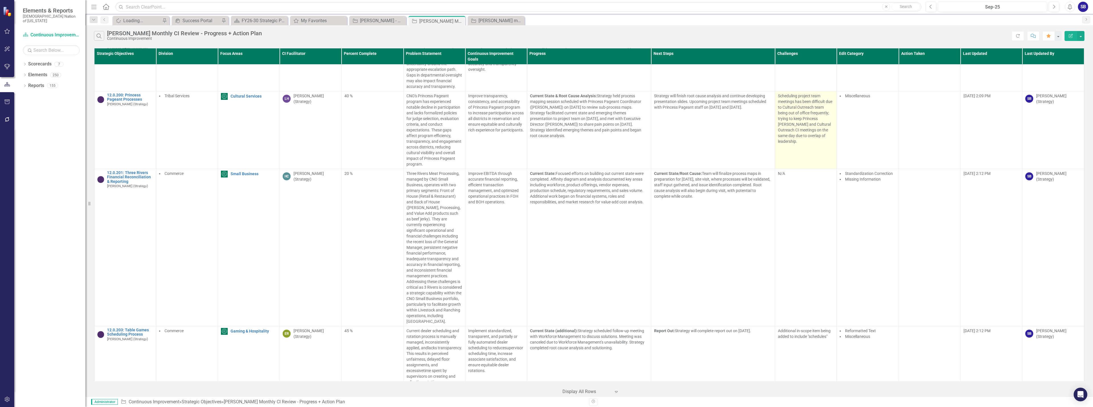
click at [791, 97] on p "Scheduling project team meetings has been difficult due to Cultural Outreach te…" at bounding box center [806, 118] width 56 height 51
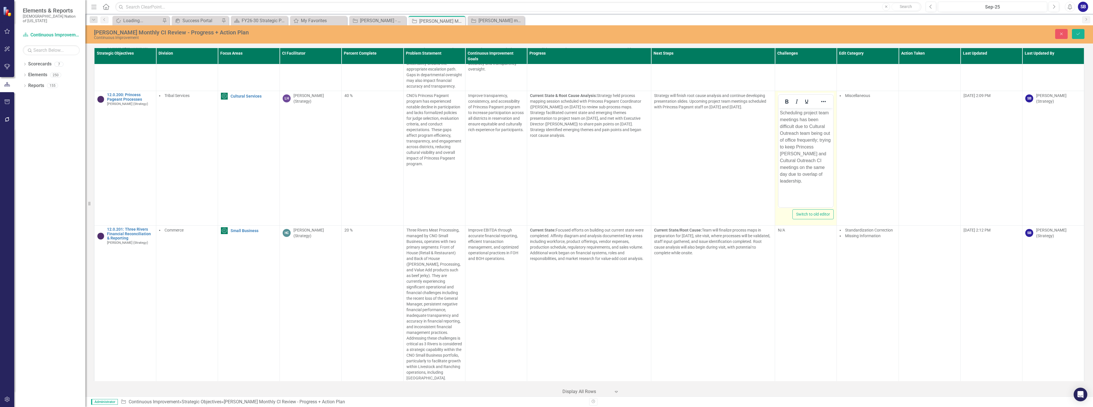
scroll to position [0, 0]
click at [787, 126] on p "Scheduling project team meetings has been difficult due to Cultural Outreach te…" at bounding box center [806, 147] width 52 height 75
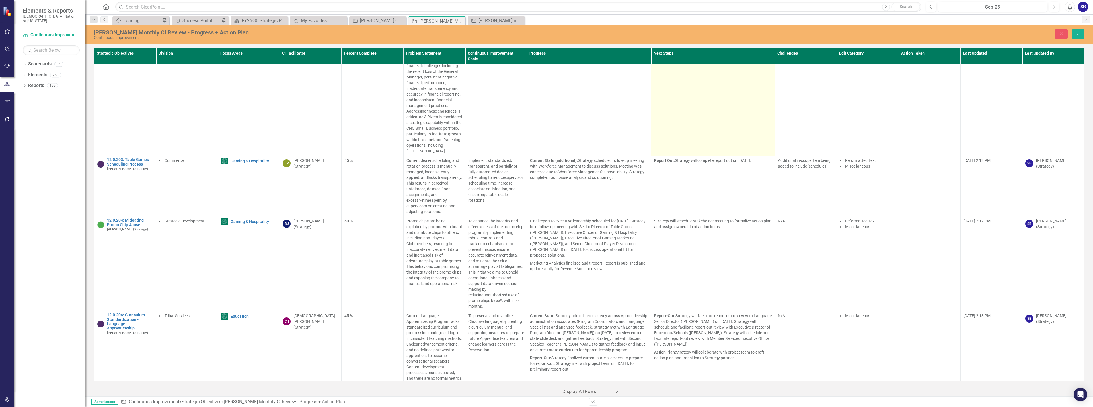
scroll to position [5192, 0]
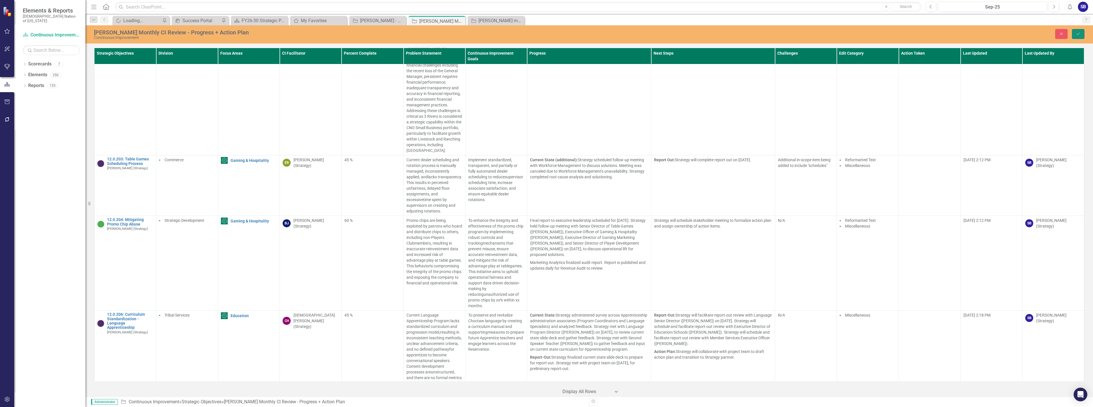
click at [1079, 34] on icon "Save" at bounding box center [1078, 34] width 5 height 4
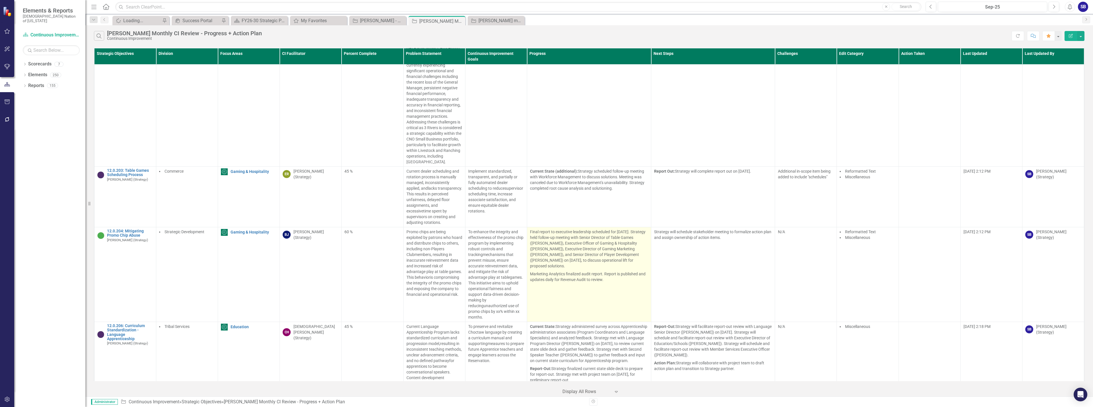
scroll to position [5114, 0]
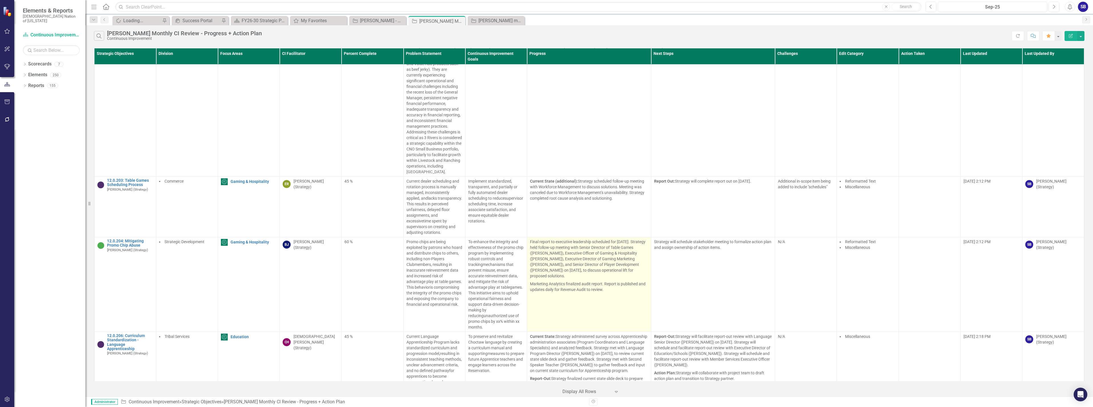
click at [630, 280] on td "Final report to executive leadership scheduled for September 12, 2025. Strategy…" at bounding box center [589, 284] width 124 height 95
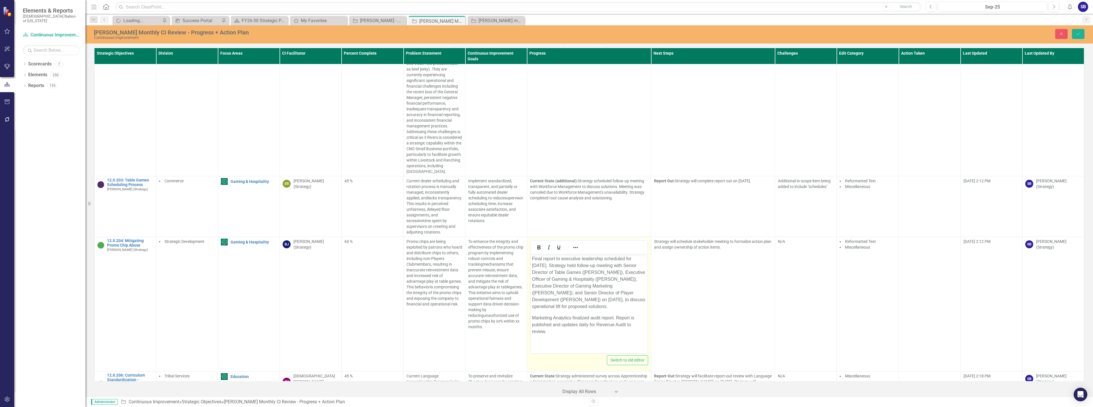
scroll to position [0, 0]
click at [632, 319] on p "Marketing Analytics finalized audit report. Report is published and updates dai…" at bounding box center [589, 325] width 114 height 20
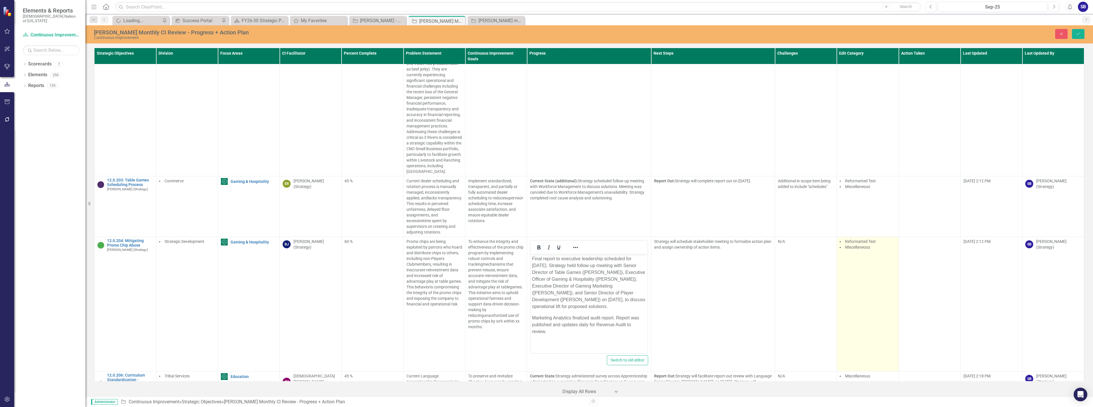
click at [875, 263] on td "Reformatted Text Miscellaneous" at bounding box center [868, 304] width 62 height 135
click at [873, 261] on div at bounding box center [867, 265] width 53 height 8
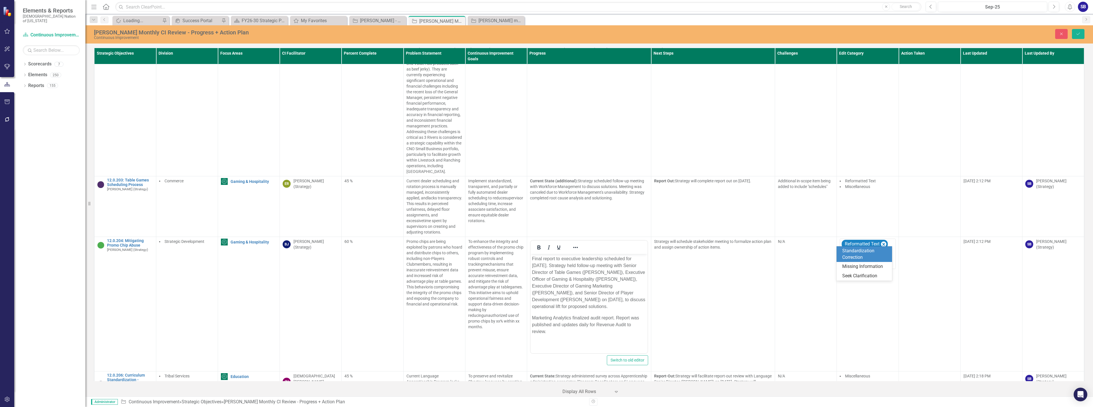
click at [867, 255] on div "Standardization Correction" at bounding box center [865, 254] width 46 height 13
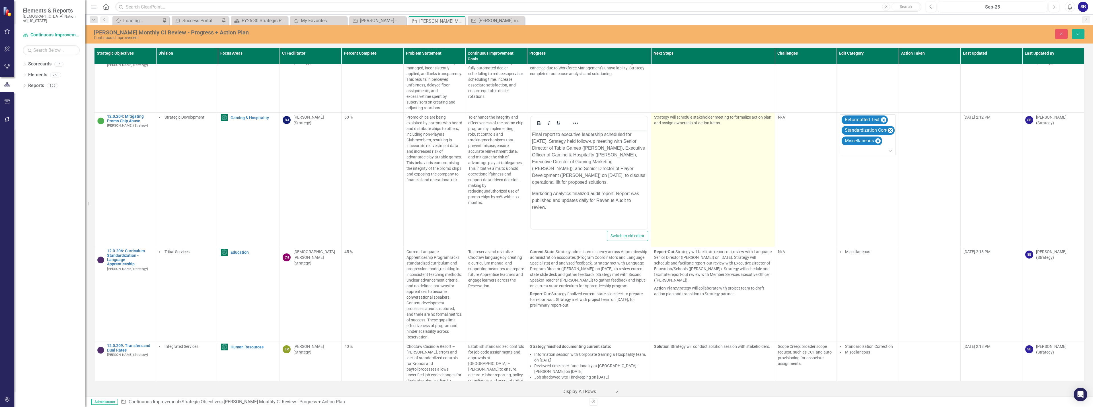
scroll to position [5247, 0]
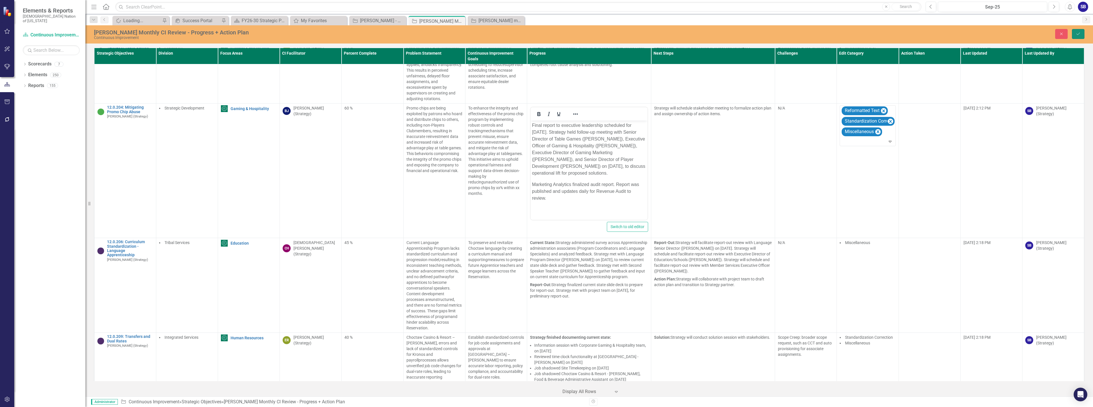
click at [1078, 35] on icon "Save" at bounding box center [1078, 34] width 5 height 4
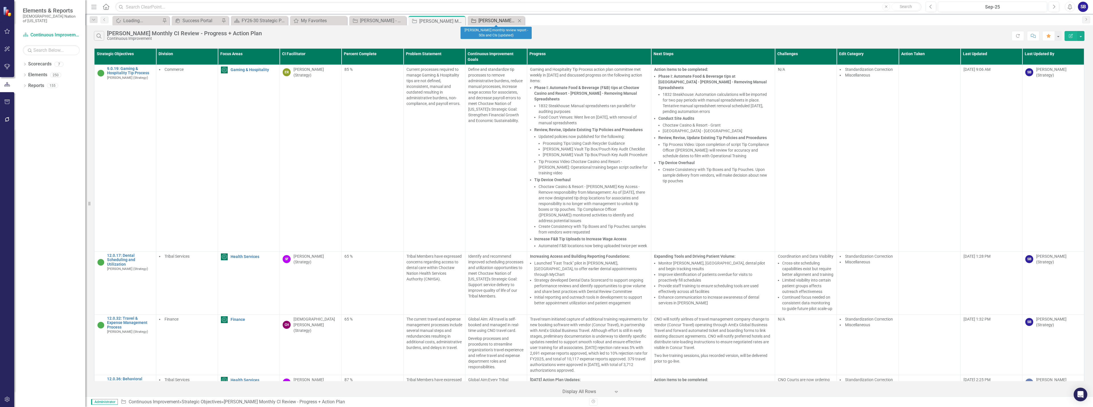
click at [489, 21] on div "[PERSON_NAME] monthly review report - SOs and CIs (updated)" at bounding box center [498, 20] width 38 height 7
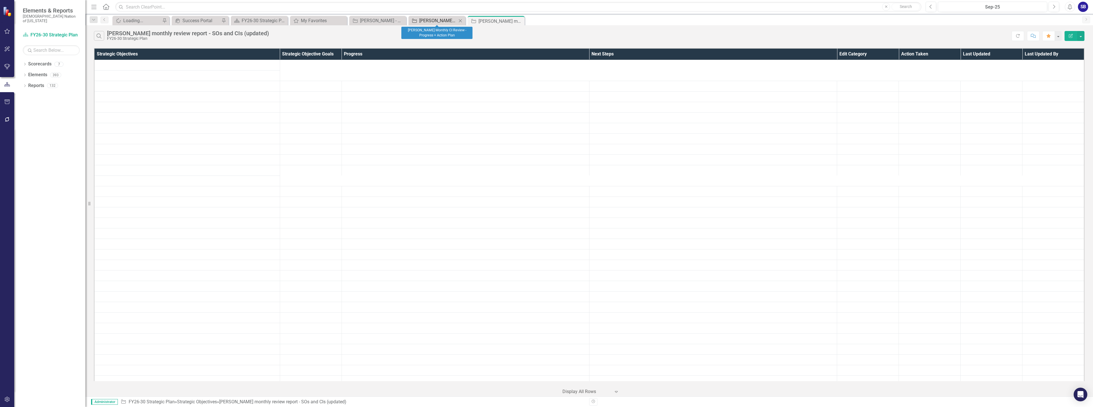
click at [445, 20] on div "[PERSON_NAME] Monthly CI Review - Progress + Action Plan" at bounding box center [438, 20] width 38 height 7
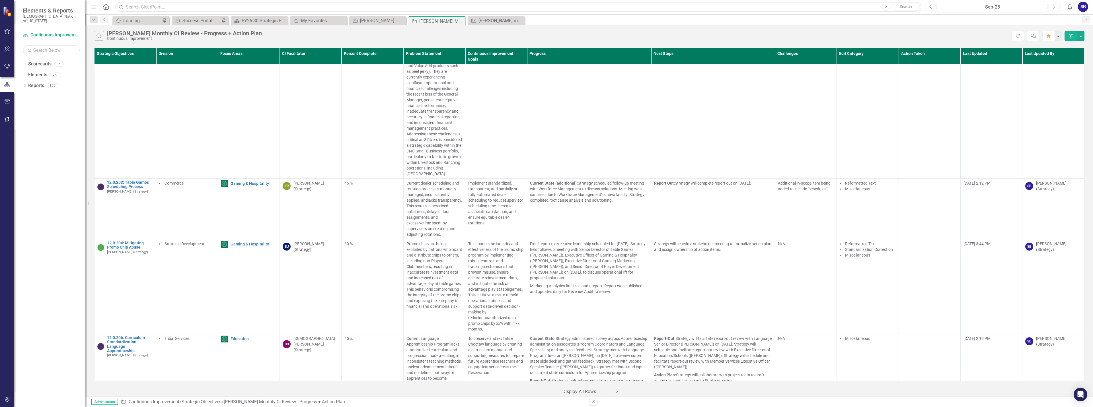
scroll to position [5202, 0]
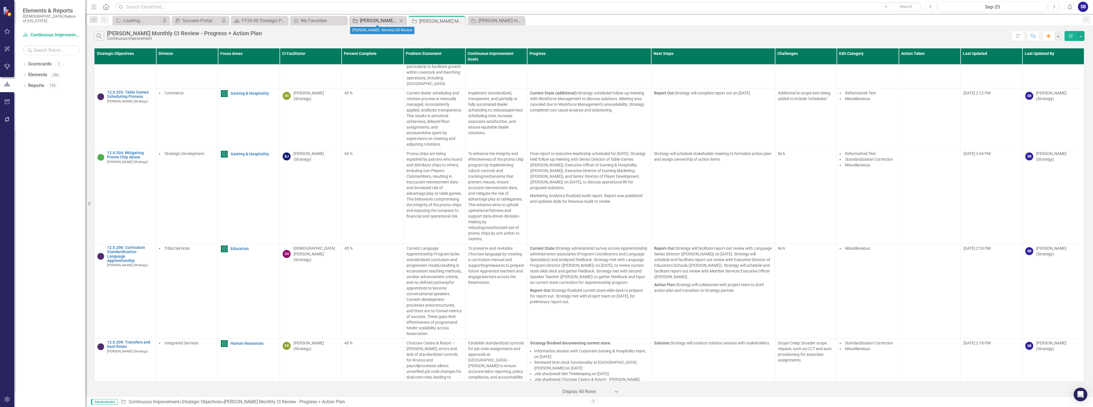
click at [376, 23] on div "[PERSON_NAME] - Monthly OO Review" at bounding box center [379, 20] width 38 height 7
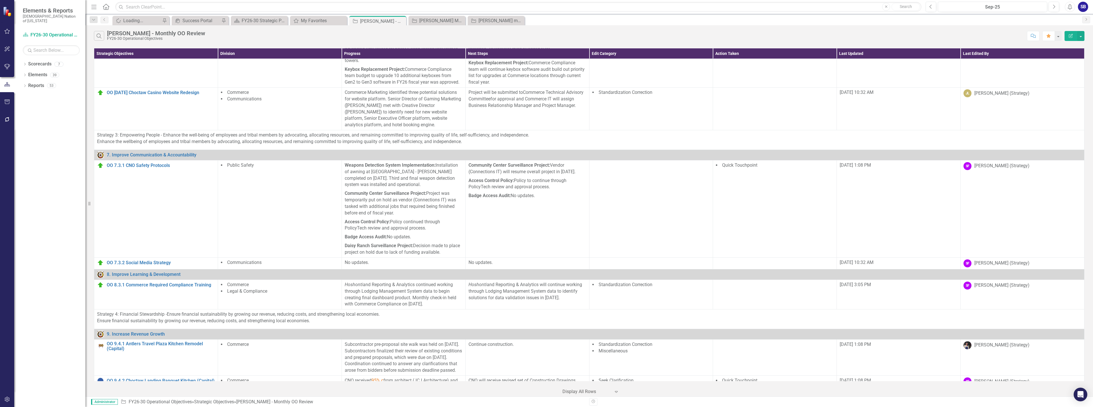
scroll to position [964, 0]
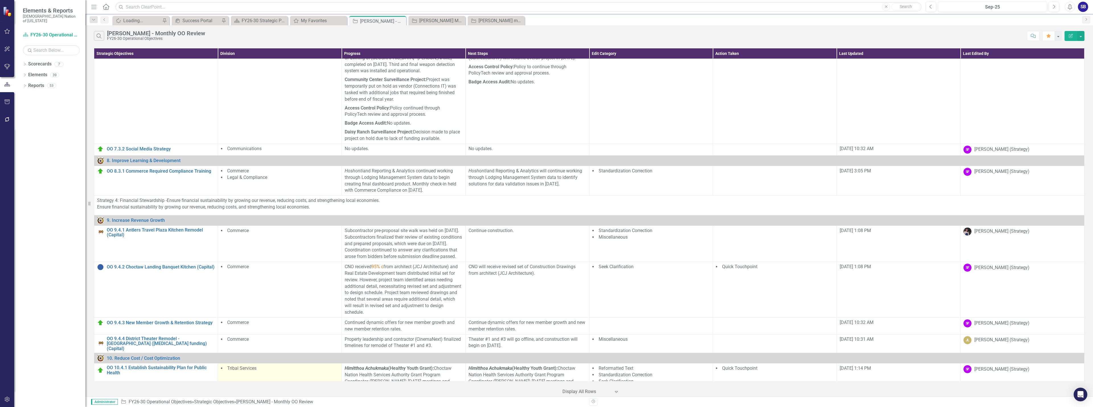
click at [161, 365] on link "OO 10.4.1 Establish Sustainability Plan for Public Health" at bounding box center [161, 370] width 108 height 10
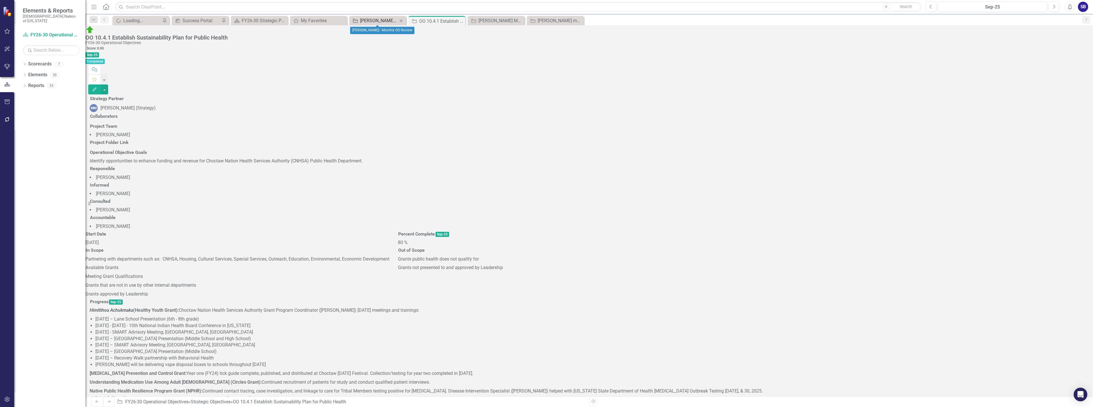
click at [383, 23] on div "[PERSON_NAME] - Monthly OO Review" at bounding box center [379, 20] width 38 height 7
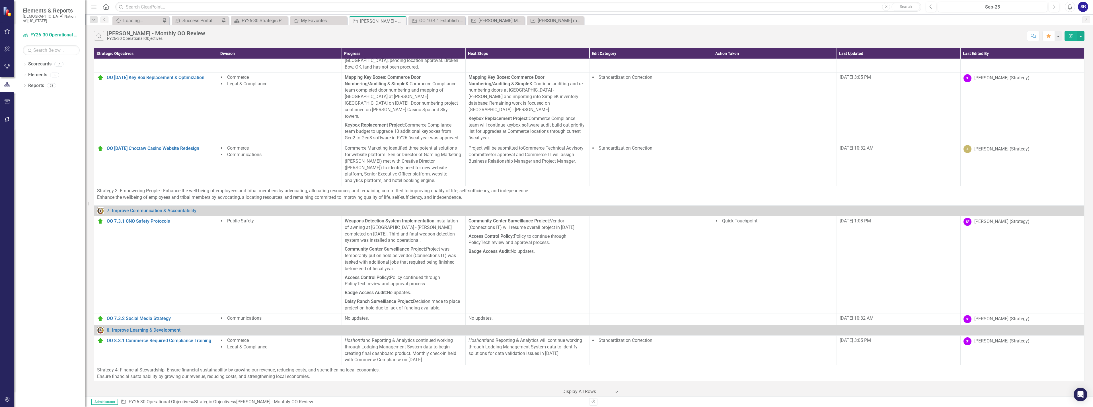
scroll to position [797, 0]
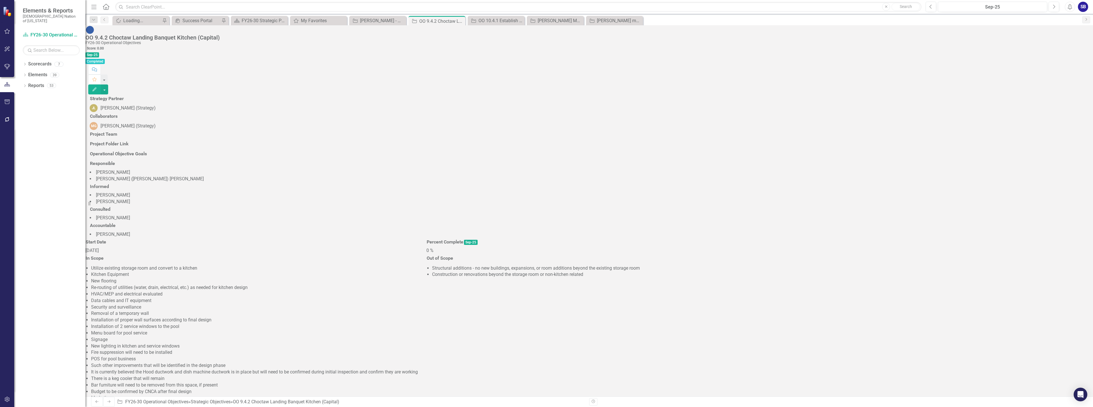
scroll to position [228, 0]
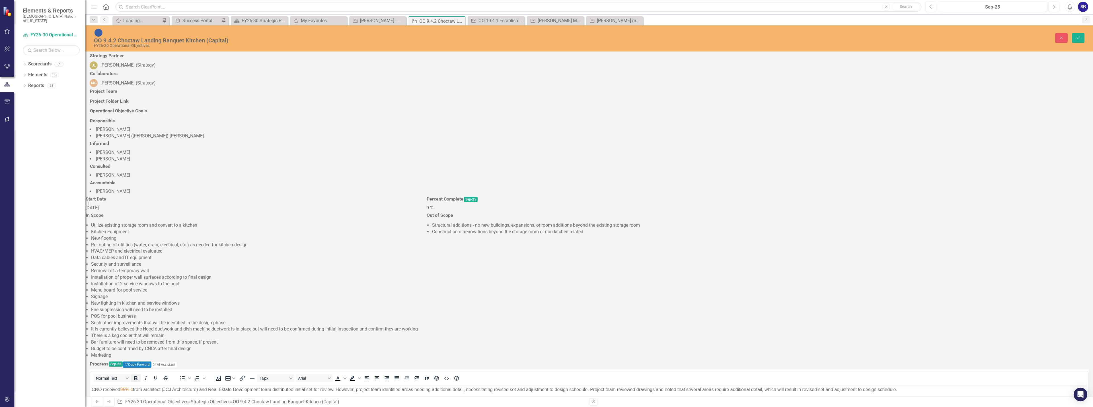
scroll to position [0, 0]
click at [133, 391] on span "95% c" at bounding box center [126, 389] width 13 height 5
drag, startPoint x: 192, startPoint y: 393, endPoint x: 81, endPoint y: 389, distance: 111.7
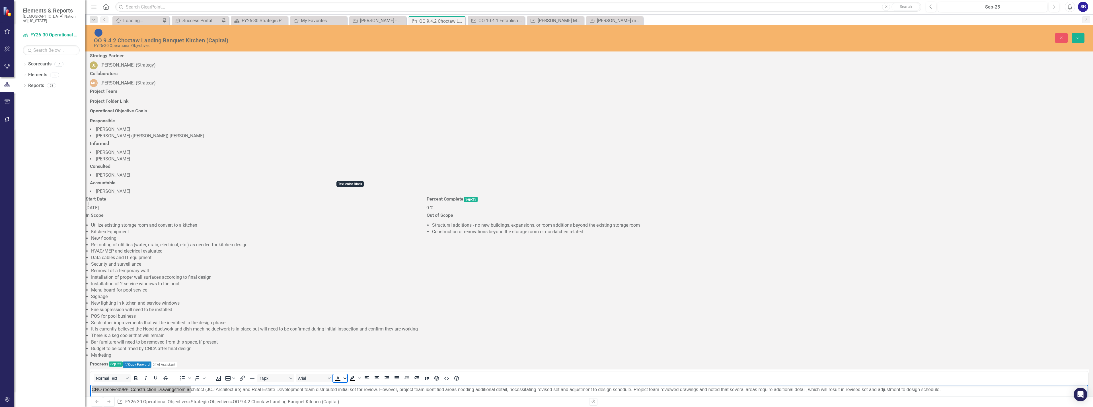
click at [347, 375] on span "Text color Black" at bounding box center [345, 379] width 5 height 8
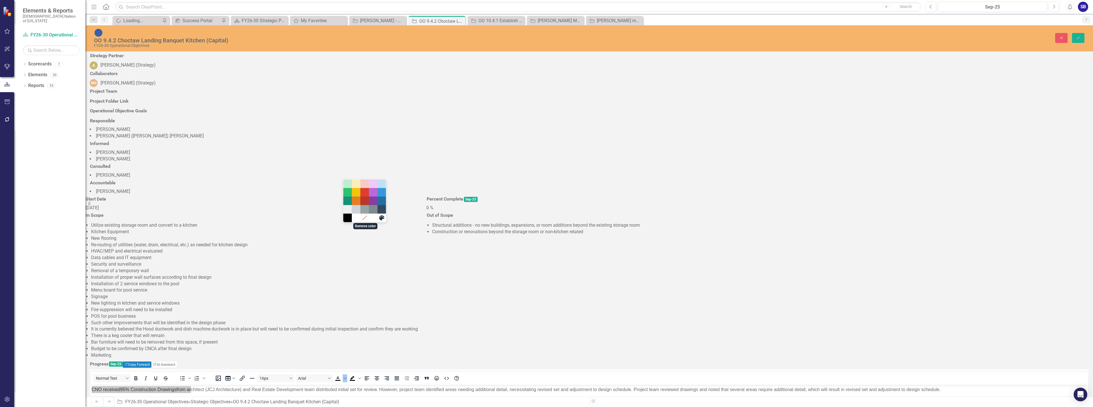
click at [365, 220] on icon "Remove color" at bounding box center [364, 217] width 5 height 5
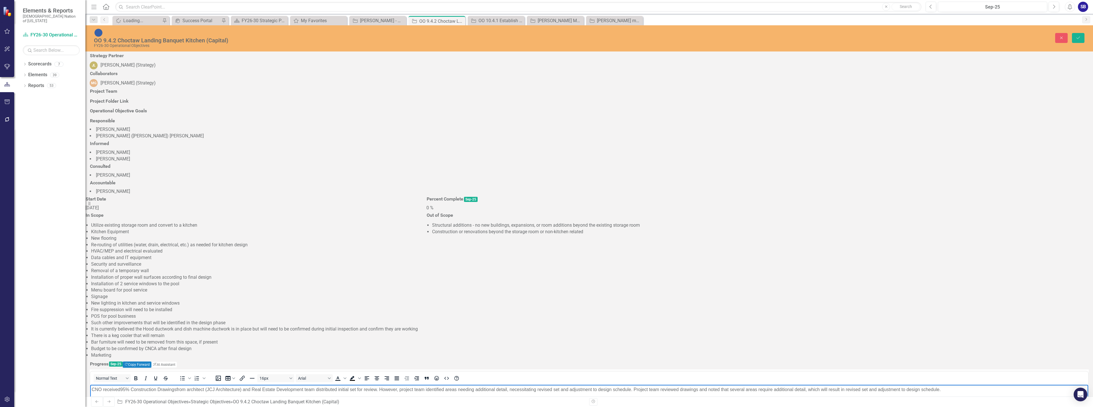
click at [1076, 36] on icon "Save" at bounding box center [1078, 38] width 5 height 4
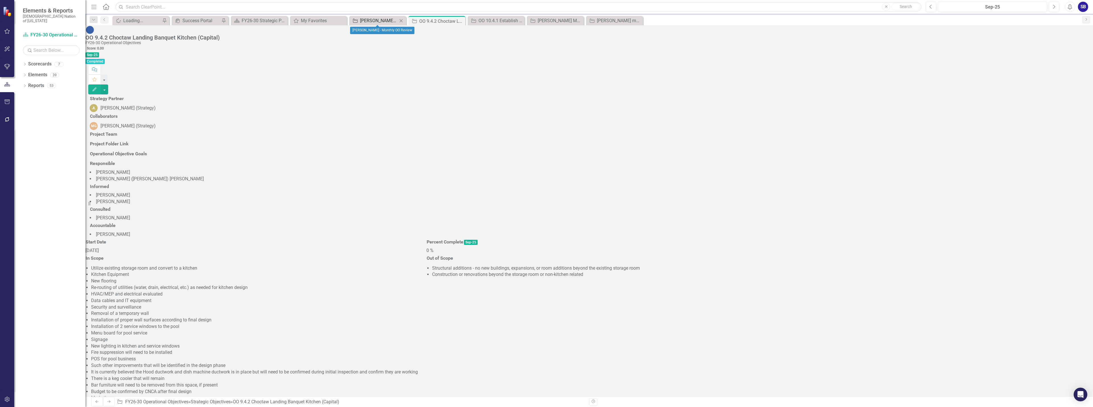
click at [388, 21] on div "[PERSON_NAME] - Monthly OO Review" at bounding box center [379, 20] width 38 height 7
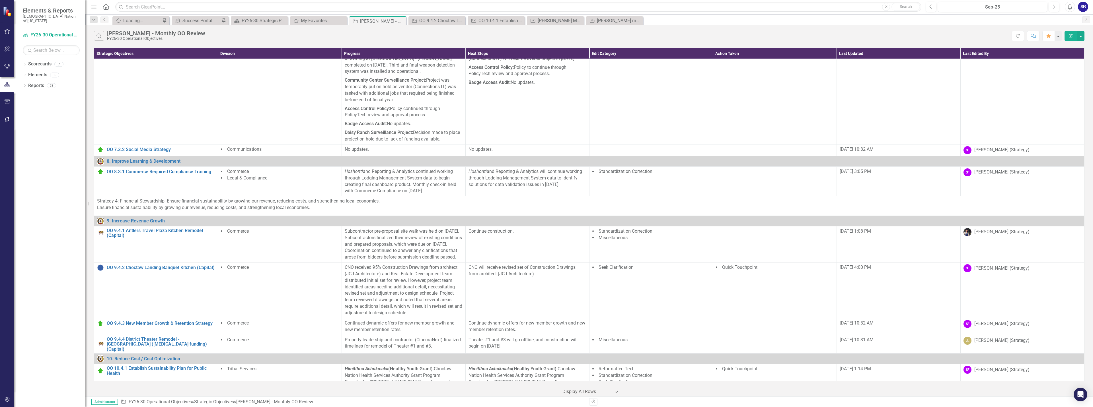
scroll to position [964, 0]
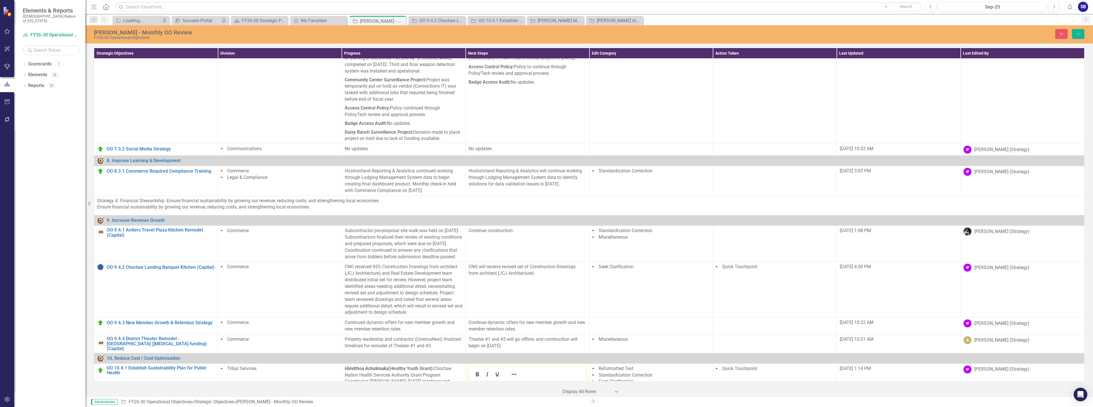
scroll to position [263, 0]
click at [512, 402] on span "DRMC" at bounding box center [506, 404] width 14 height 5
click at [499, 404] on li "[DATE] - [PERSON_NAME] Regional Medical Clinic clinic visit" at bounding box center [533, 402] width 102 height 14
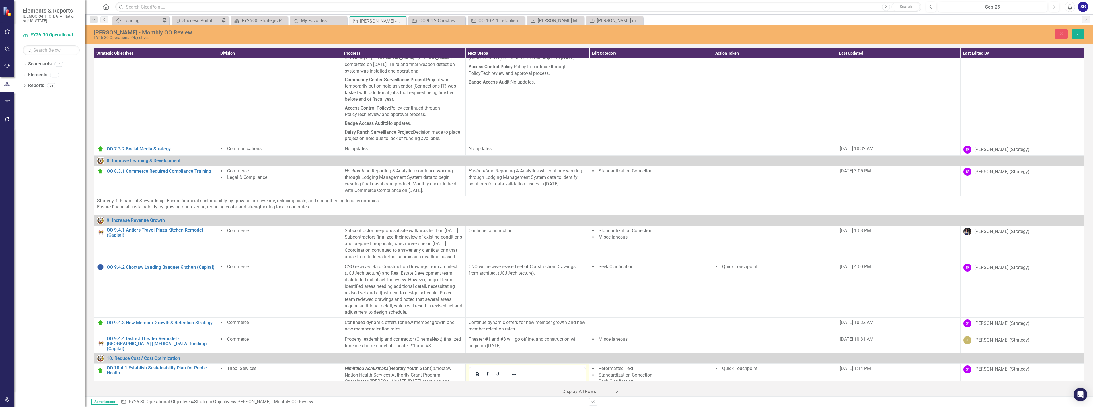
drag, startPoint x: 520, startPoint y: 399, endPoint x: 521, endPoint y: 403, distance: 4.8
click at [521, 403] on li "[DATE] - [PERSON_NAME] Regional Medical Clinic visit" at bounding box center [533, 402] width 102 height 14
click at [518, 369] on div at bounding box center [514, 374] width 17 height 11
click at [514, 371] on icon "Reveal or hide additional toolbar items" at bounding box center [514, 374] width 7 height 7
click at [564, 219] on span "Text color Black" at bounding box center [564, 217] width 5 height 8
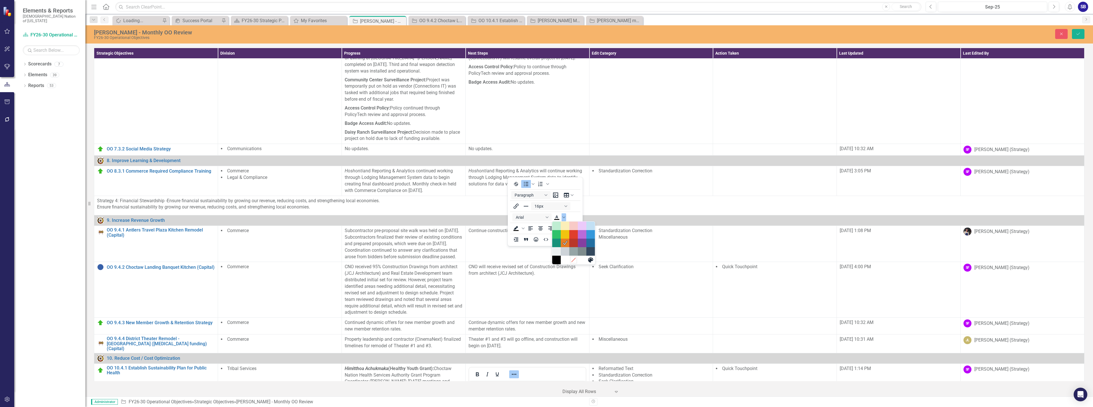
click at [572, 259] on icon "Remove color" at bounding box center [573, 260] width 5 height 5
click at [514, 371] on icon "Reveal or hide additional toolbar items" at bounding box center [514, 374] width 7 height 7
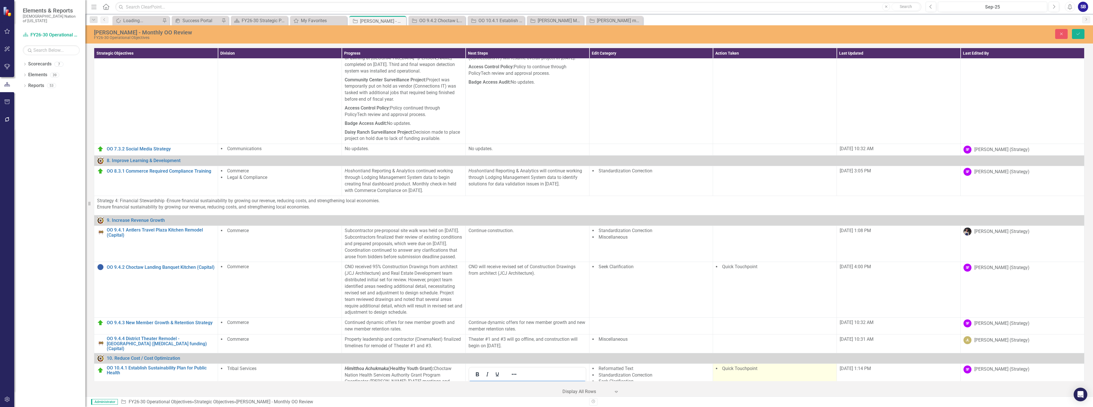
click at [757, 377] on div at bounding box center [775, 381] width 115 height 8
click at [1075, 33] on button "Save" at bounding box center [1078, 34] width 13 height 10
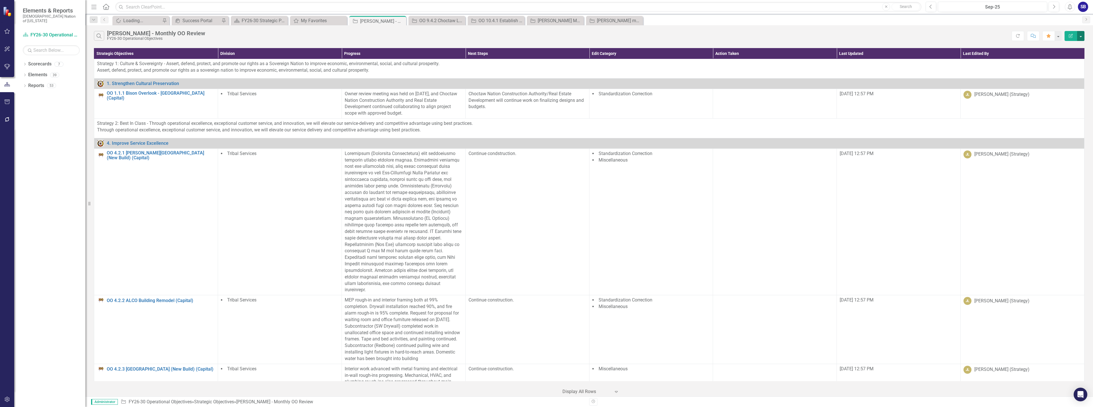
click at [1082, 39] on button "button" at bounding box center [1080, 36] width 7 height 10
click at [1077, 69] on link "Excel Export to Excel" at bounding box center [1061, 68] width 45 height 11
click at [616, 22] on div "[PERSON_NAME] monthly review report - SOs and CIs (updated)" at bounding box center [616, 20] width 38 height 7
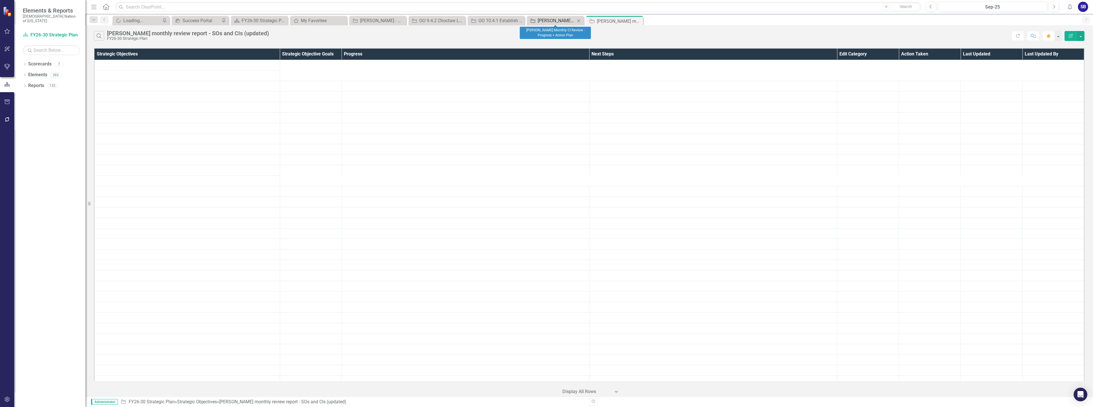
click at [559, 21] on div "[PERSON_NAME] Monthly CI Review - Progress + Action Plan" at bounding box center [557, 20] width 38 height 7
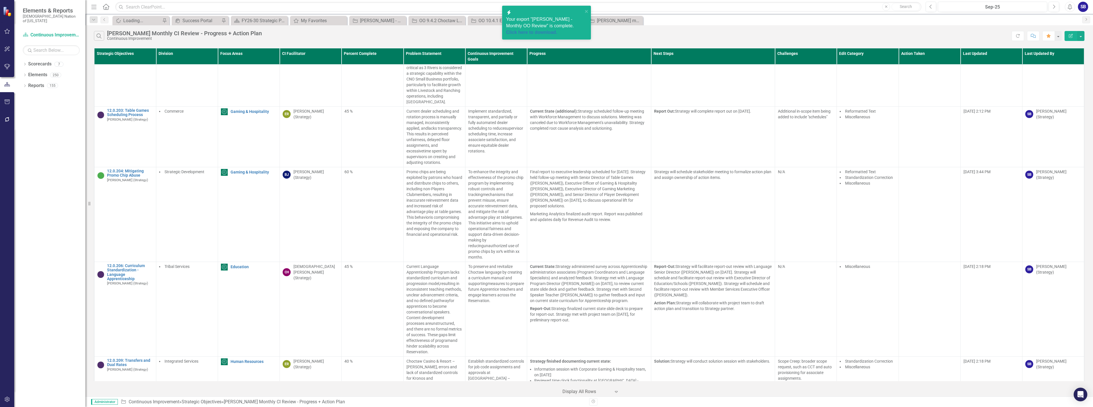
scroll to position [5174, 0]
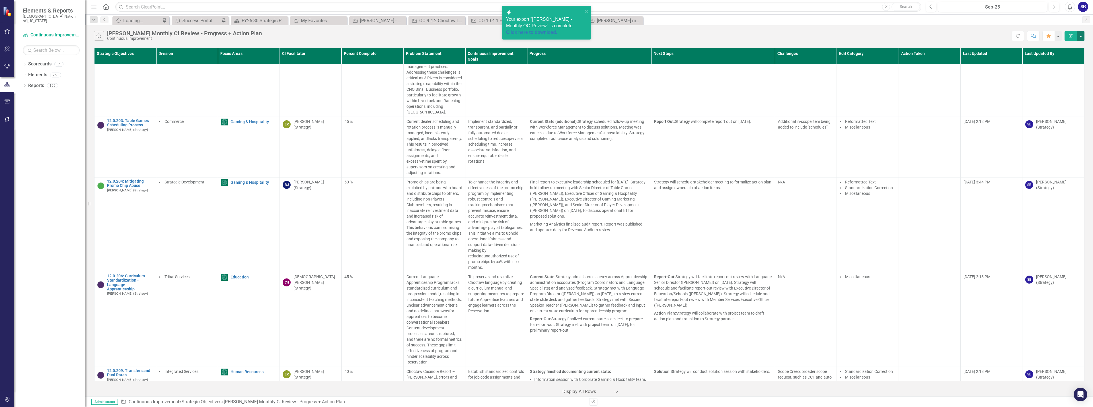
click at [1082, 37] on button "button" at bounding box center [1080, 36] width 7 height 10
click at [1069, 71] on link "Excel Export to Excel" at bounding box center [1061, 68] width 45 height 11
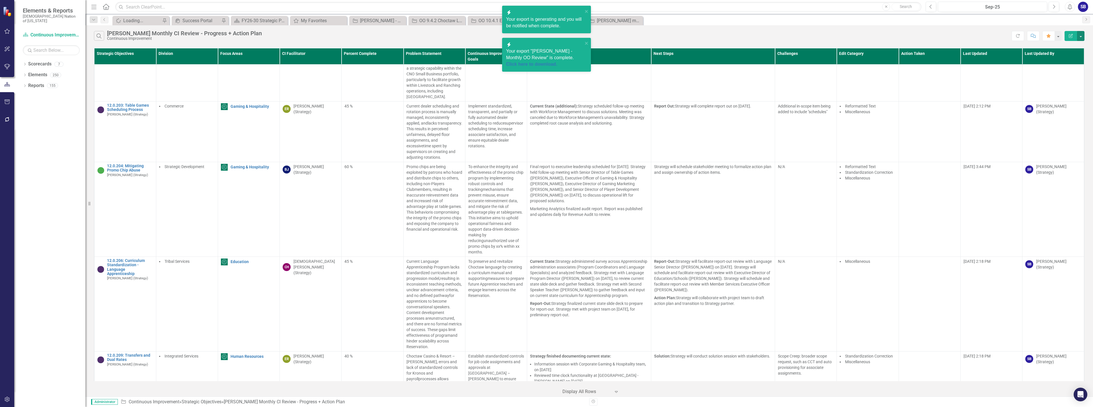
scroll to position [5202, 0]
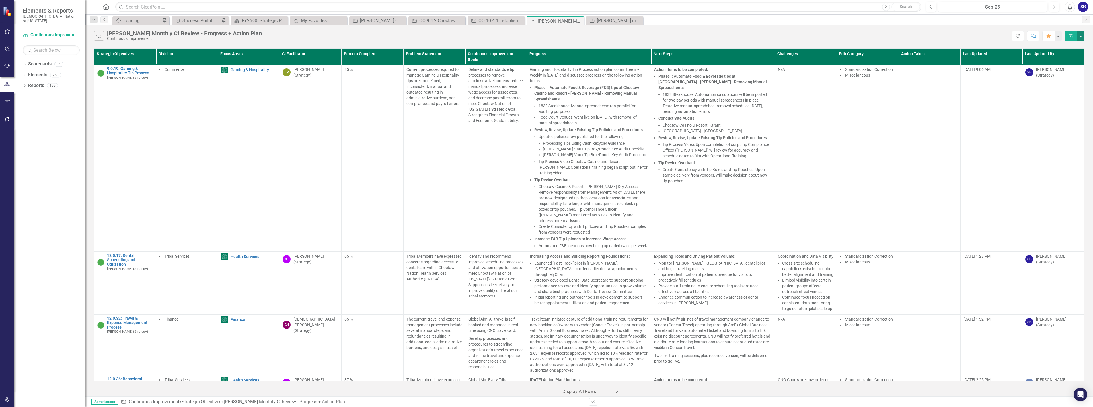
scroll to position [5202, 0]
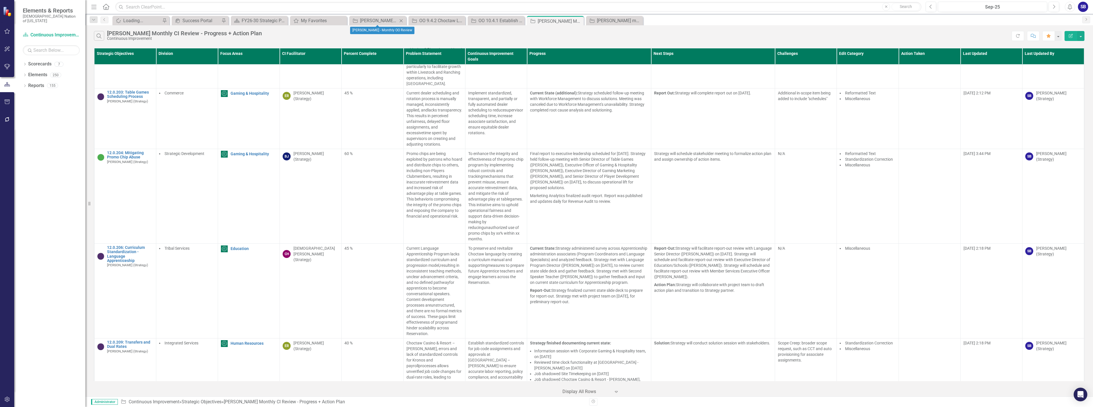
click at [402, 20] on icon "Close" at bounding box center [401, 21] width 6 height 5
click at [403, 20] on icon "Close" at bounding box center [401, 21] width 6 height 5
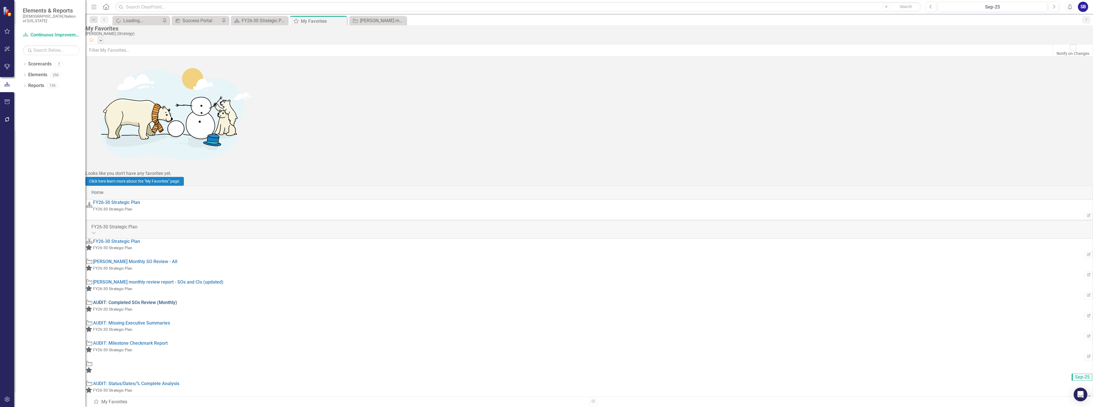
click at [177, 300] on link "AUDIT: Completed SOs Review (Monthly)" at bounding box center [135, 302] width 84 height 5
